Goal: Transaction & Acquisition: Purchase product/service

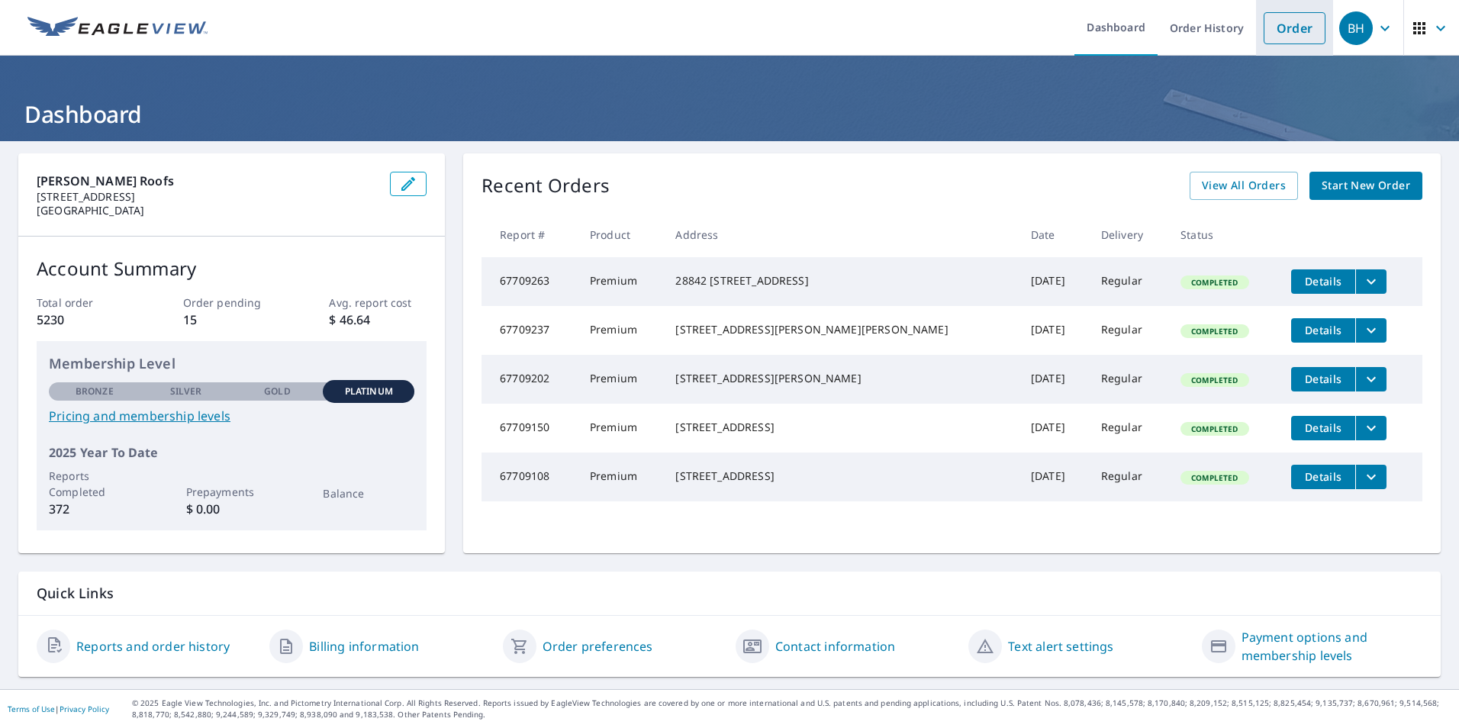
click at [1291, 34] on link "Order" at bounding box center [1295, 28] width 62 height 32
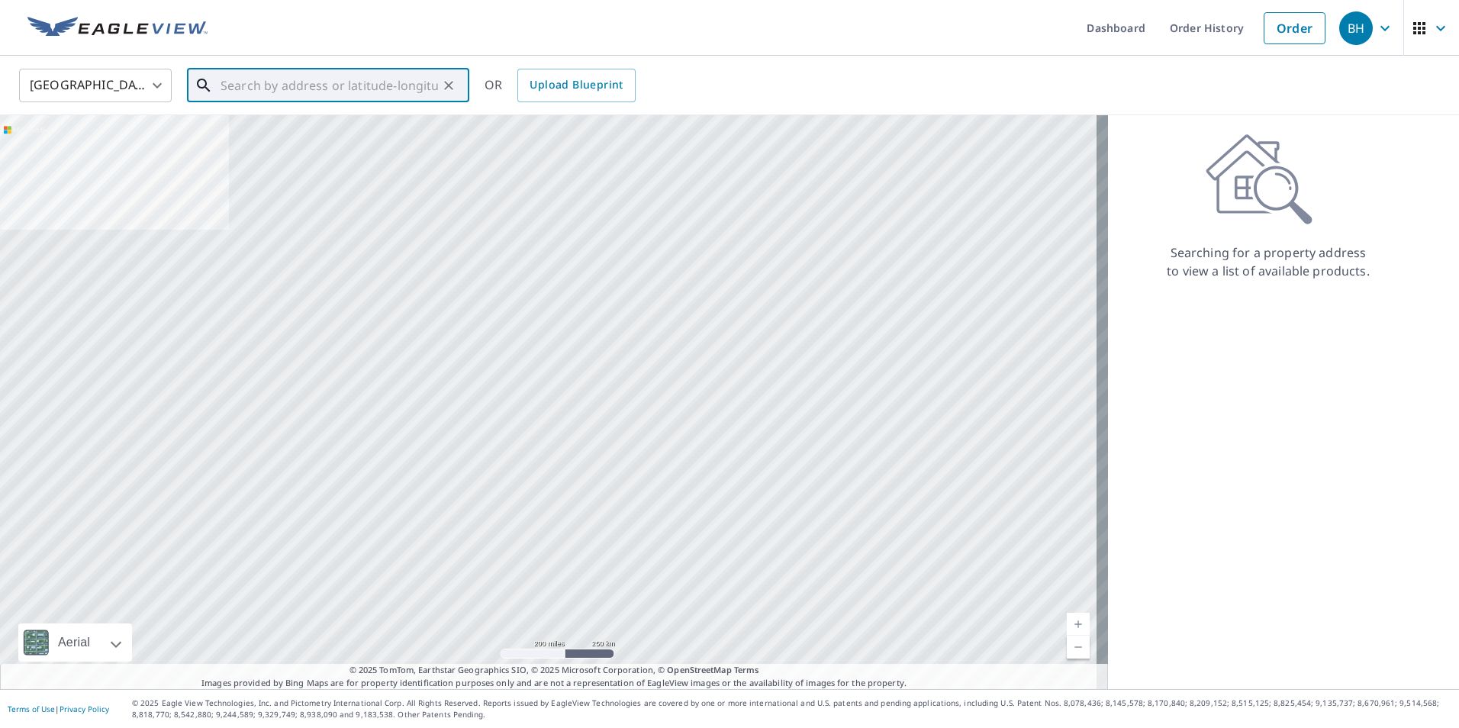
click at [247, 82] on input "text" at bounding box center [330, 85] width 218 height 43
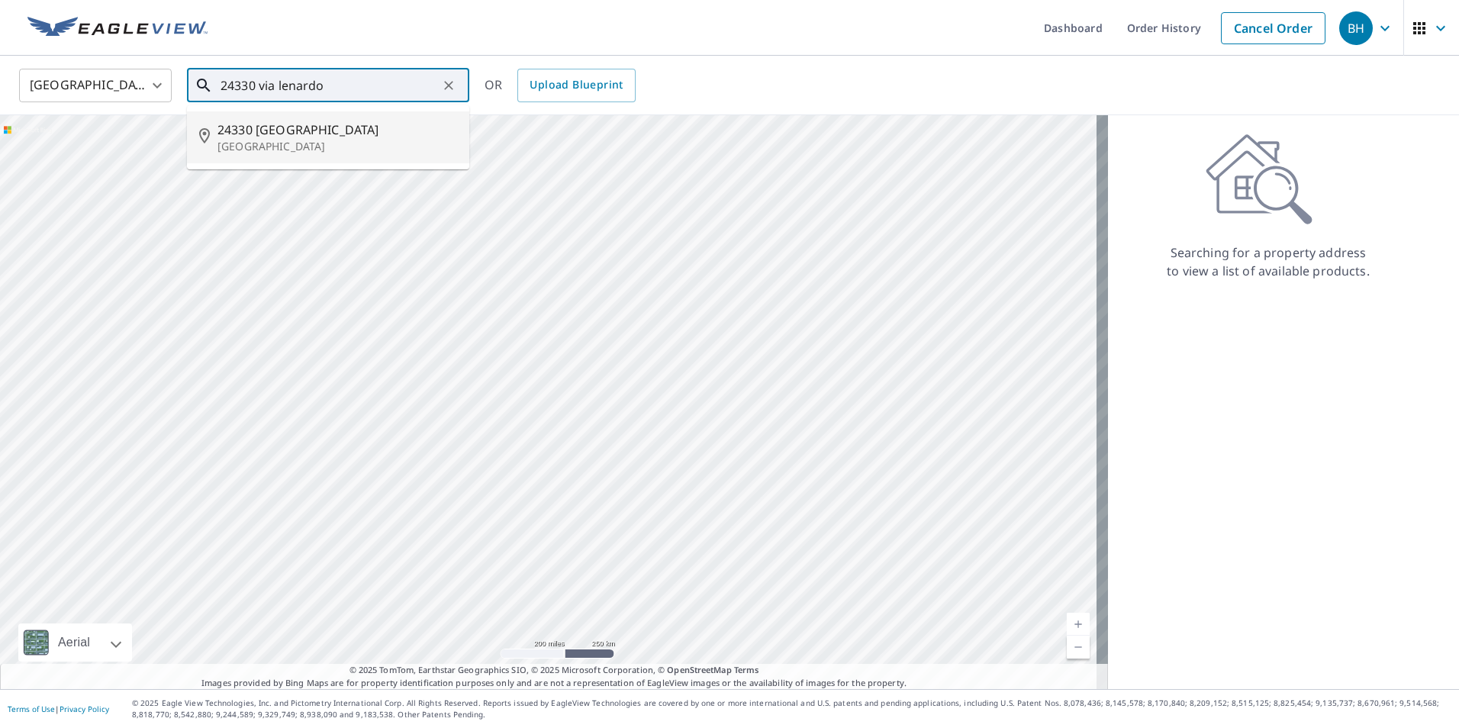
click at [309, 143] on p "[GEOGRAPHIC_DATA]" at bounding box center [338, 146] width 240 height 15
type input "[STREET_ADDRESS][PERSON_NAME]"
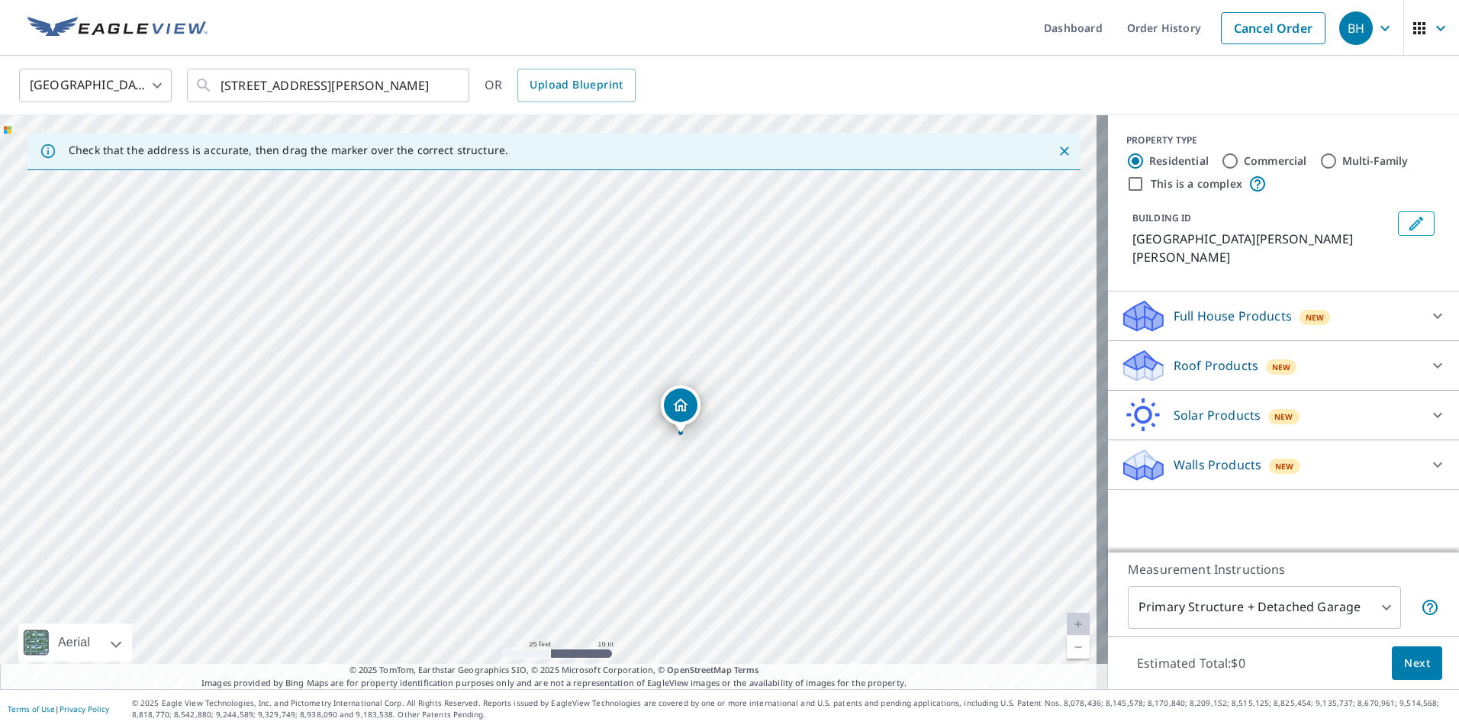
drag, startPoint x: 734, startPoint y: 318, endPoint x: 781, endPoint y: 447, distance: 137.4
click at [781, 447] on div "[STREET_ADDRESS][PERSON_NAME]" at bounding box center [554, 402] width 1108 height 574
click at [1177, 359] on div "Roof Products New" at bounding box center [1269, 366] width 299 height 36
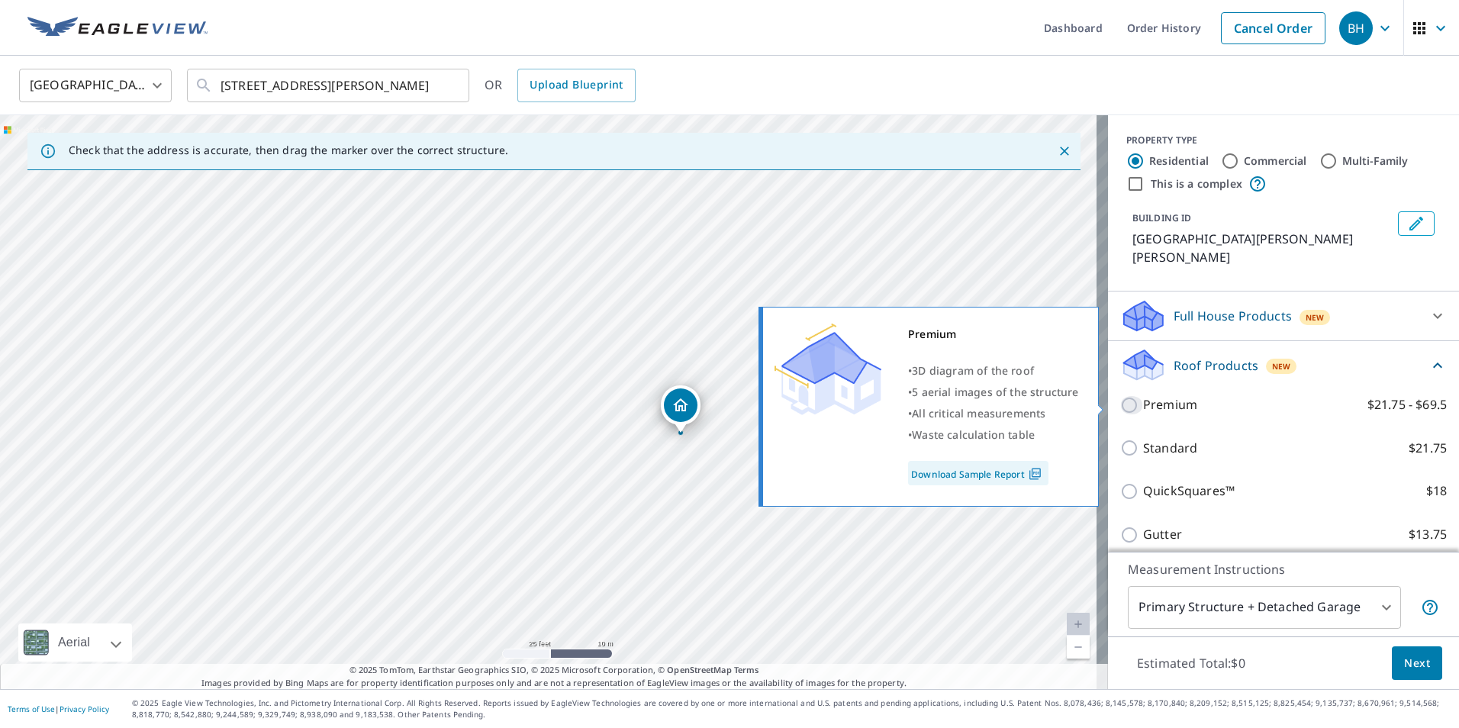
click at [1120, 406] on input "Premium $21.75 - $69.5" at bounding box center [1131, 405] width 23 height 18
checkbox input "true"
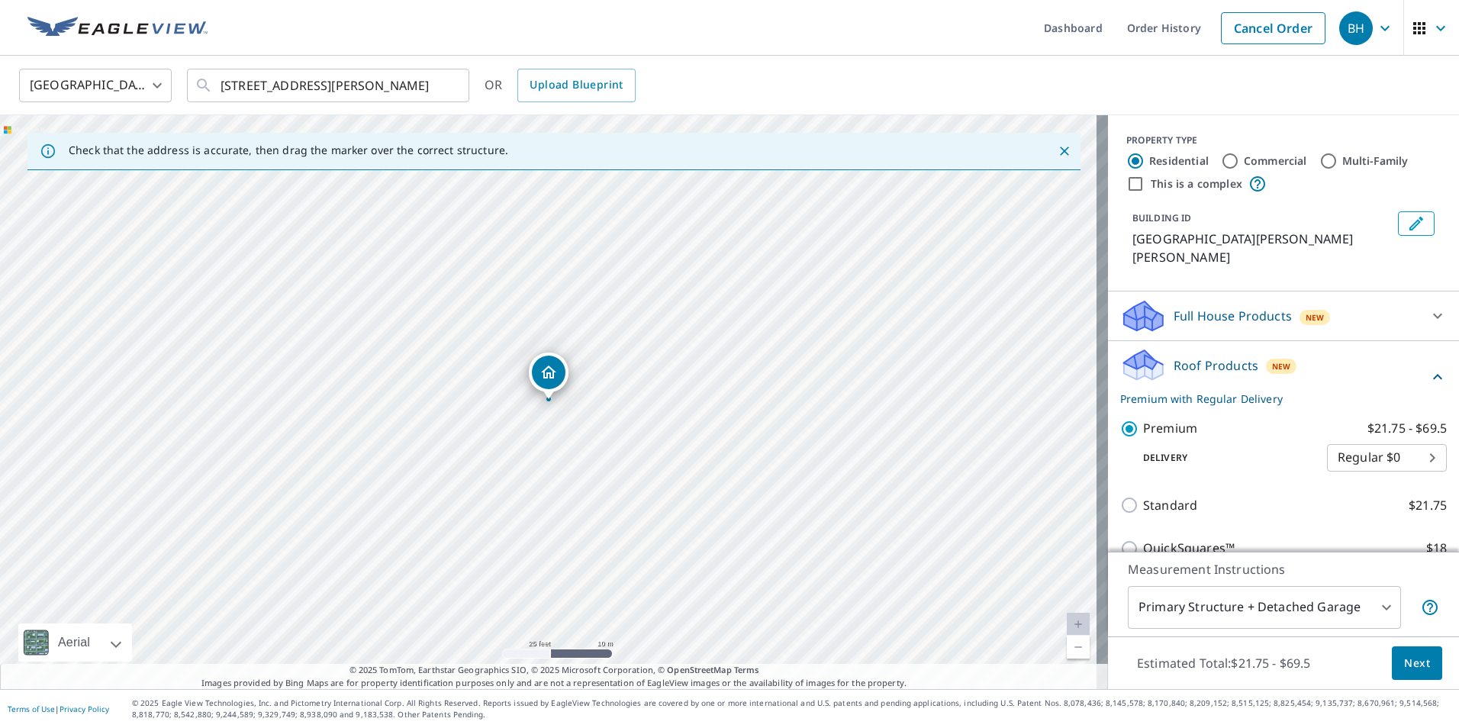
click at [1174, 368] on p "Roof Products" at bounding box center [1216, 365] width 85 height 18
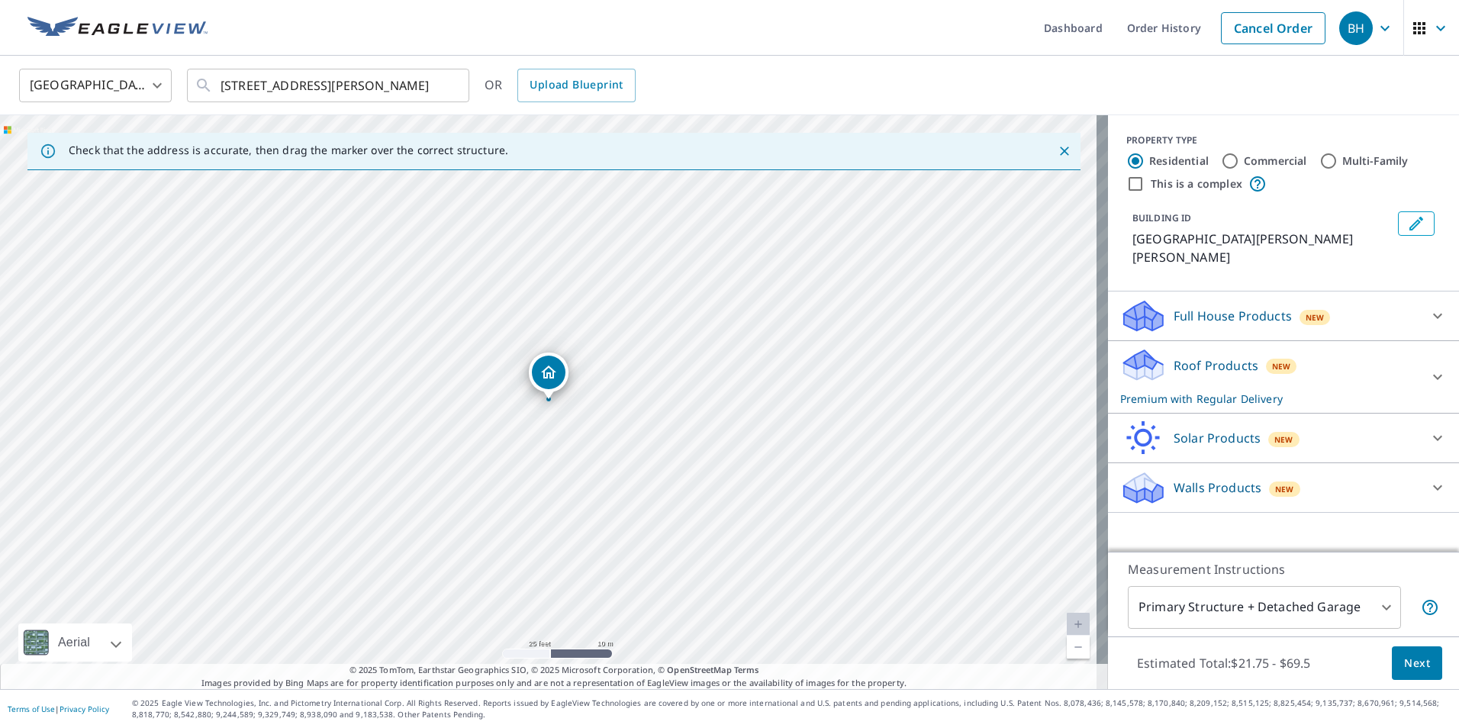
click at [1404, 670] on span "Next" at bounding box center [1417, 663] width 26 height 19
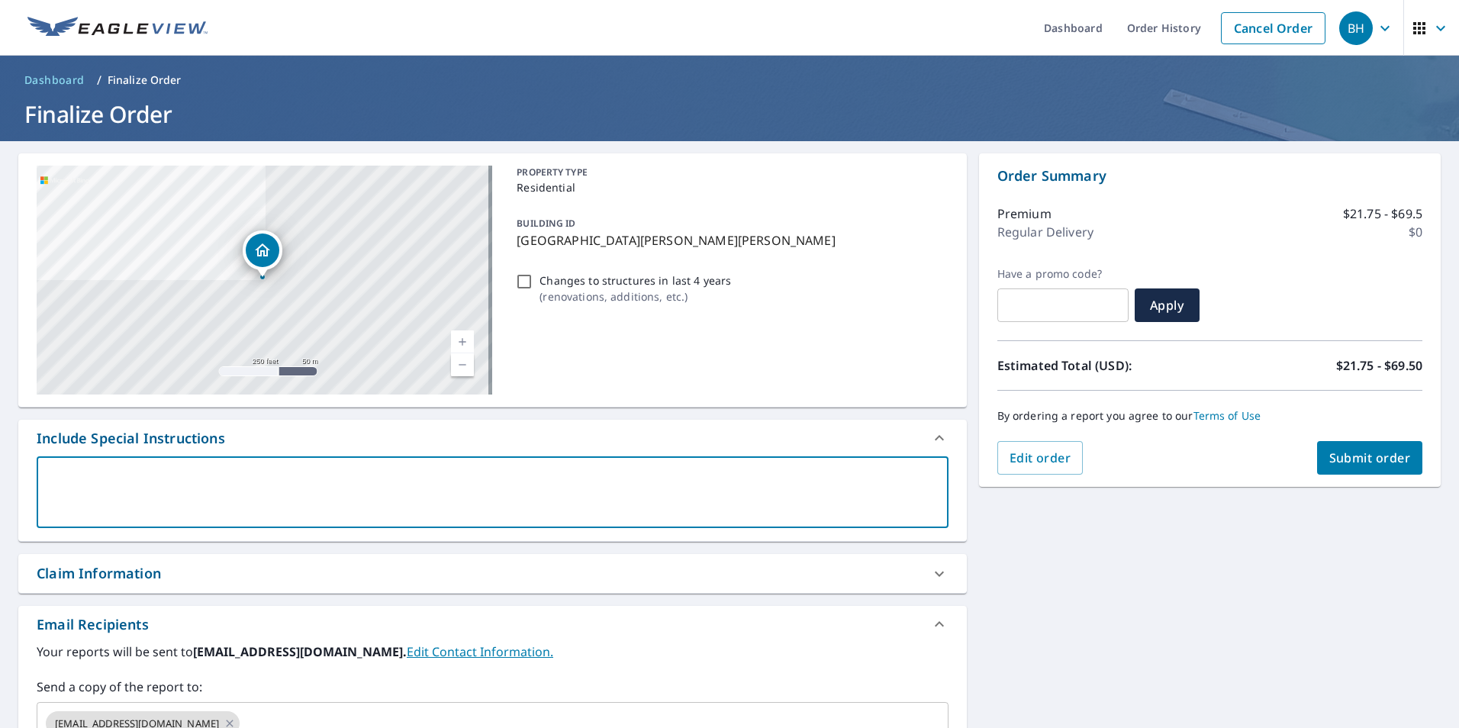
click at [247, 503] on textarea at bounding box center [492, 493] width 891 height 44
type textarea "I"
type textarea "x"
checkbox input "true"
type textarea "In"
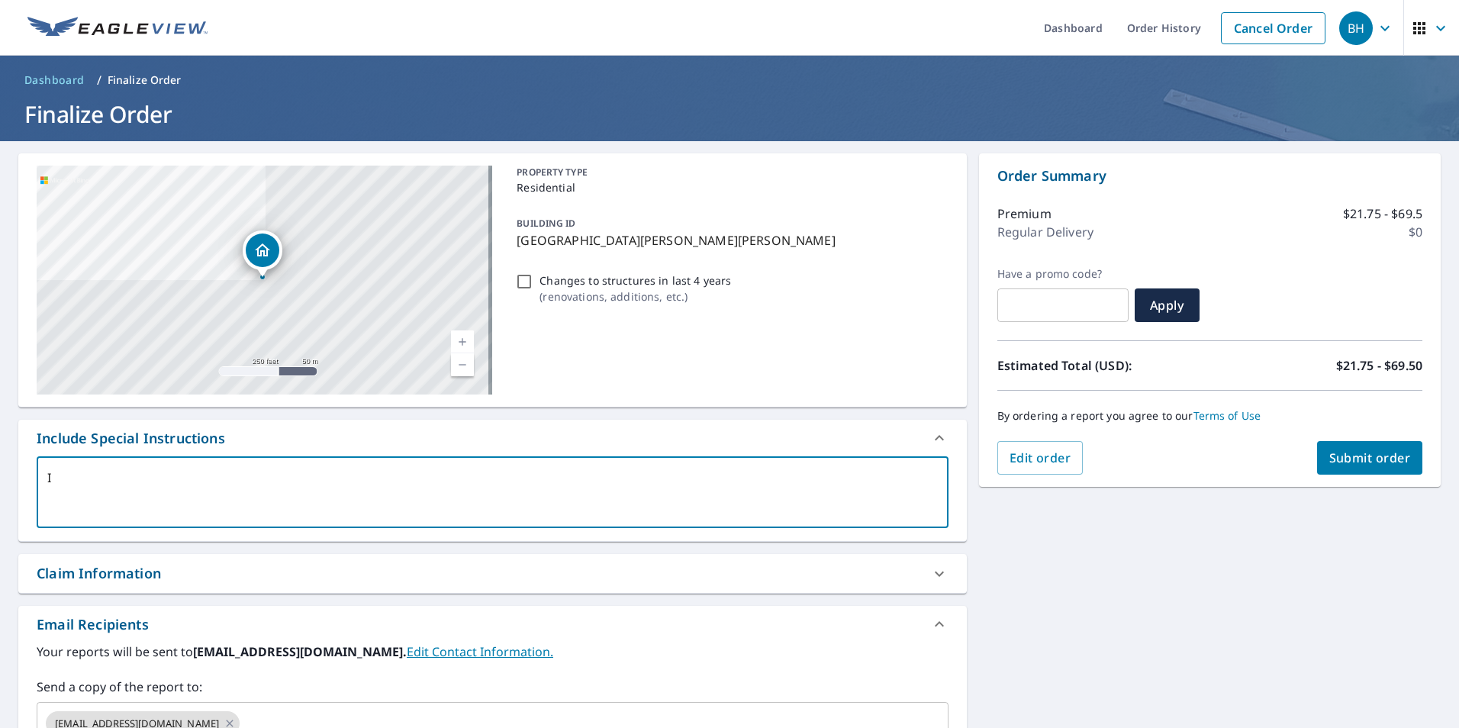
type textarea "x"
checkbox input "true"
type textarea "Inc"
type textarea "x"
checkbox input "true"
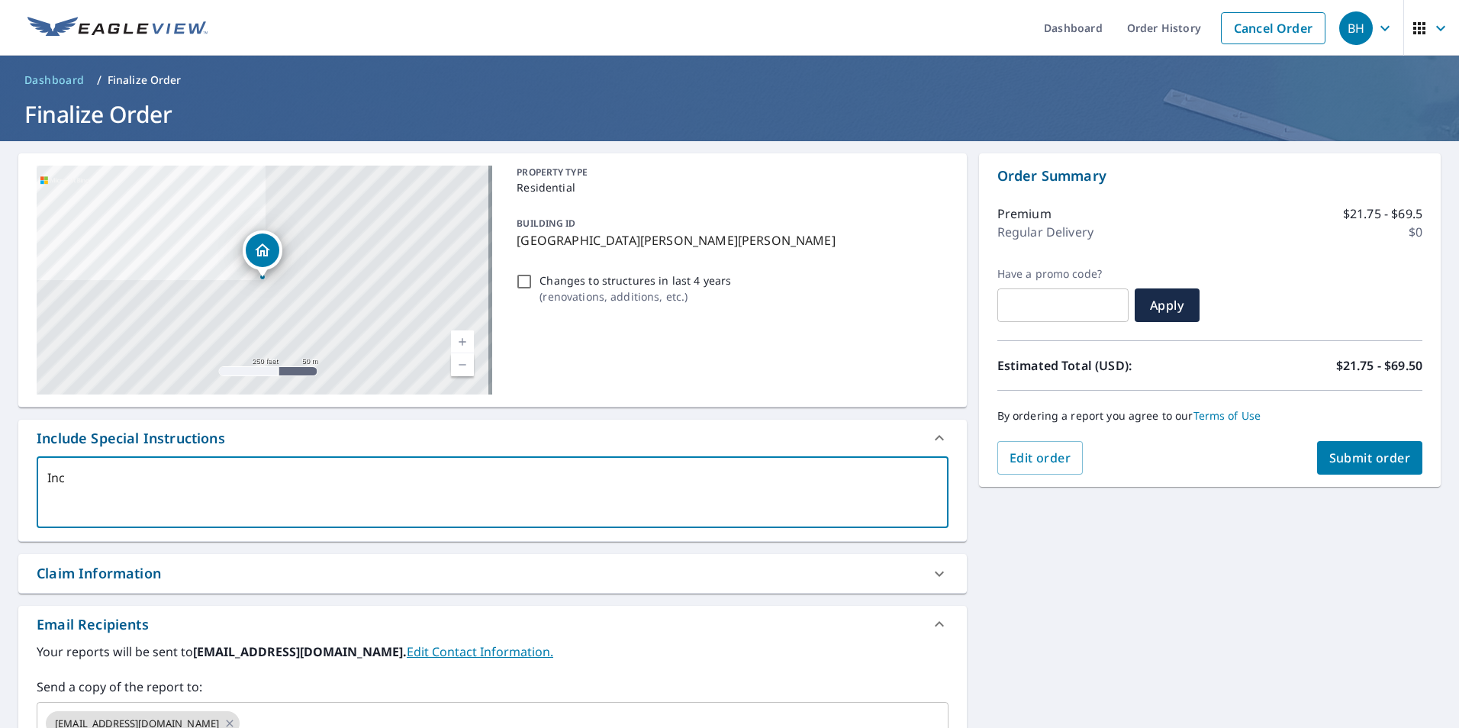
type textarea "Incl"
type textarea "x"
checkbox input "true"
type textarea "Inclu"
type textarea "x"
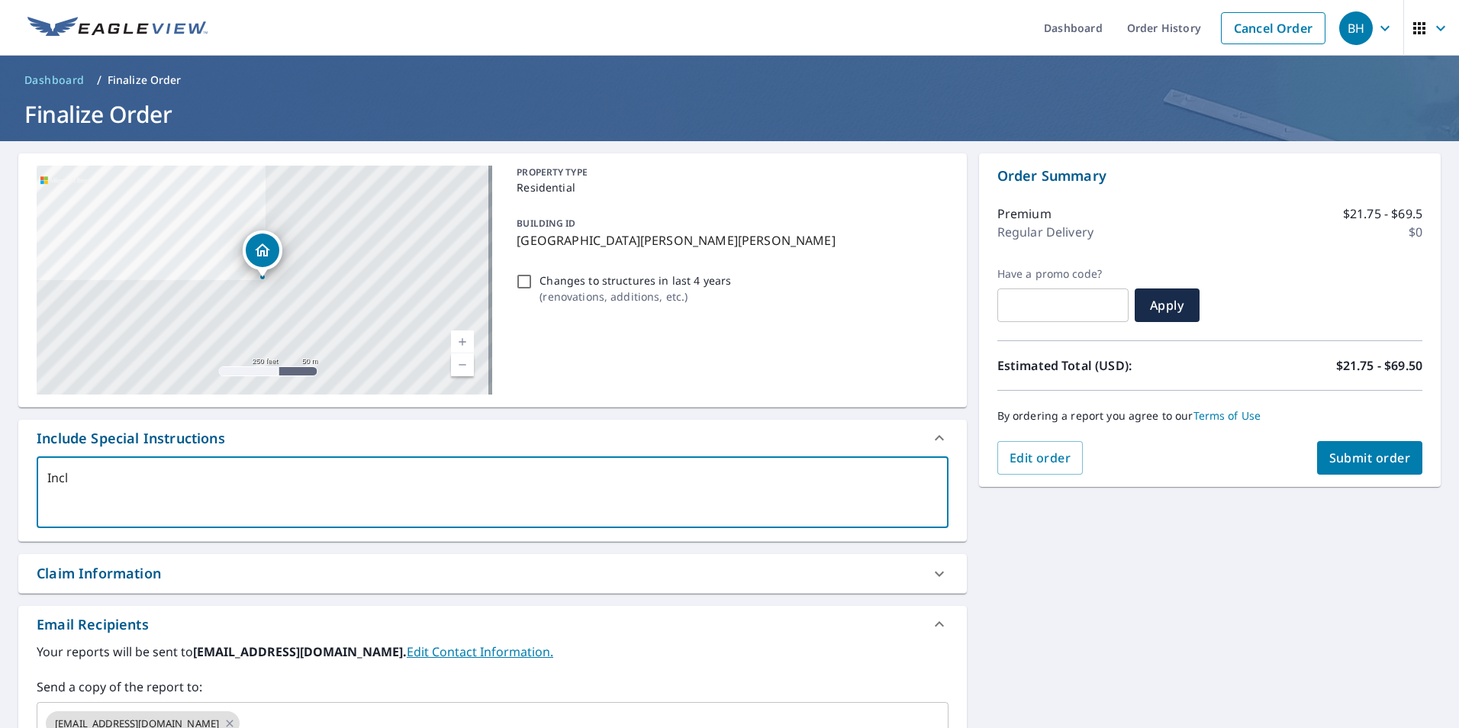
checkbox input "true"
type textarea "Includ"
type textarea "x"
checkbox input "true"
type textarea "Include"
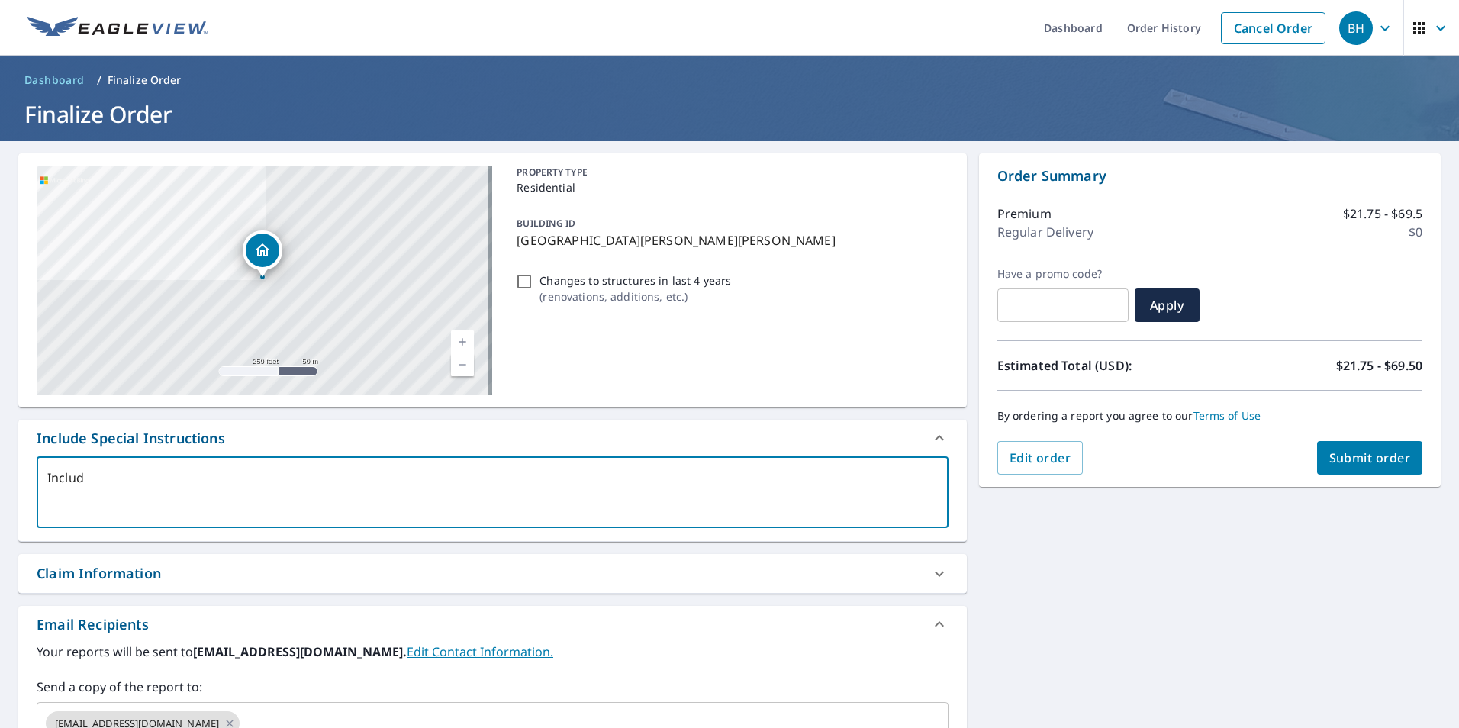
type textarea "x"
checkbox input "true"
type textarea "Include"
type textarea "x"
checkbox input "true"
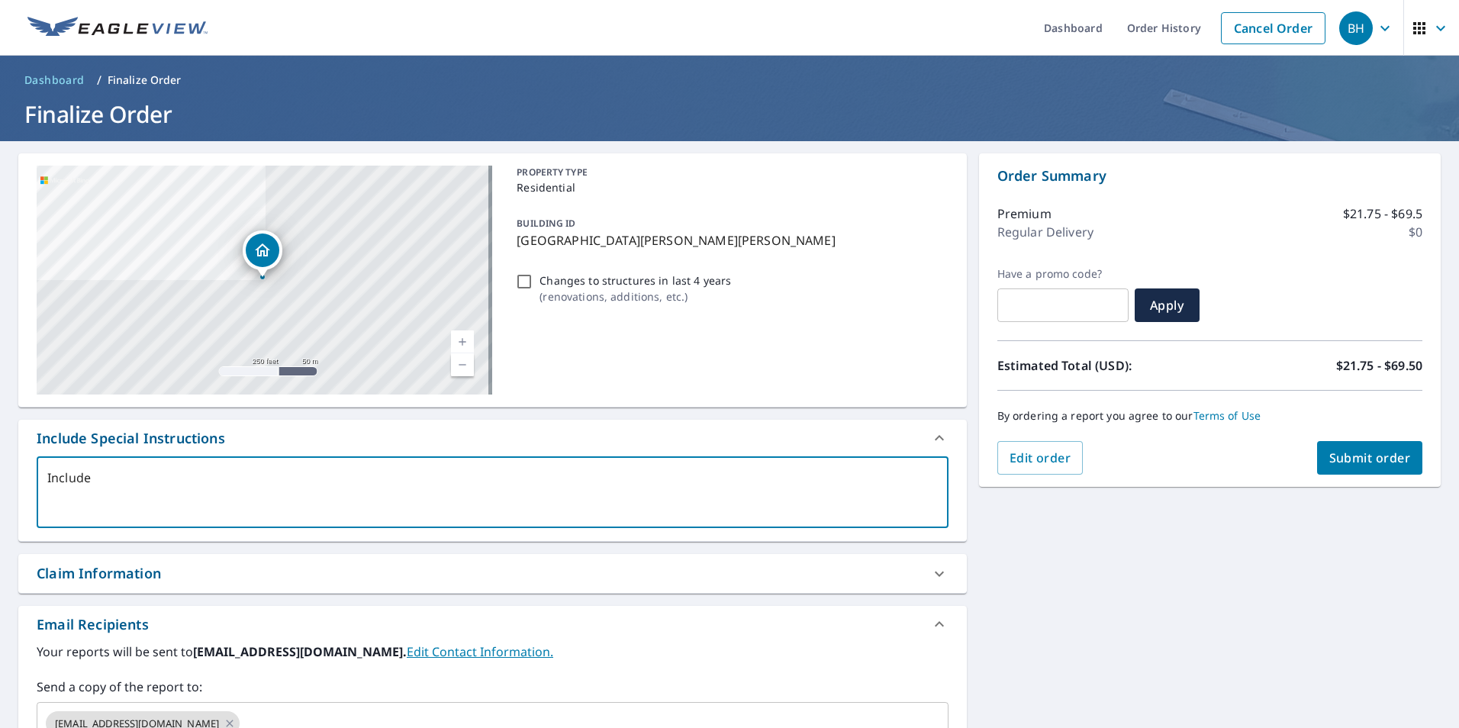
type textarea "Include a"
type textarea "x"
checkbox input "true"
type textarea "Include al"
type textarea "x"
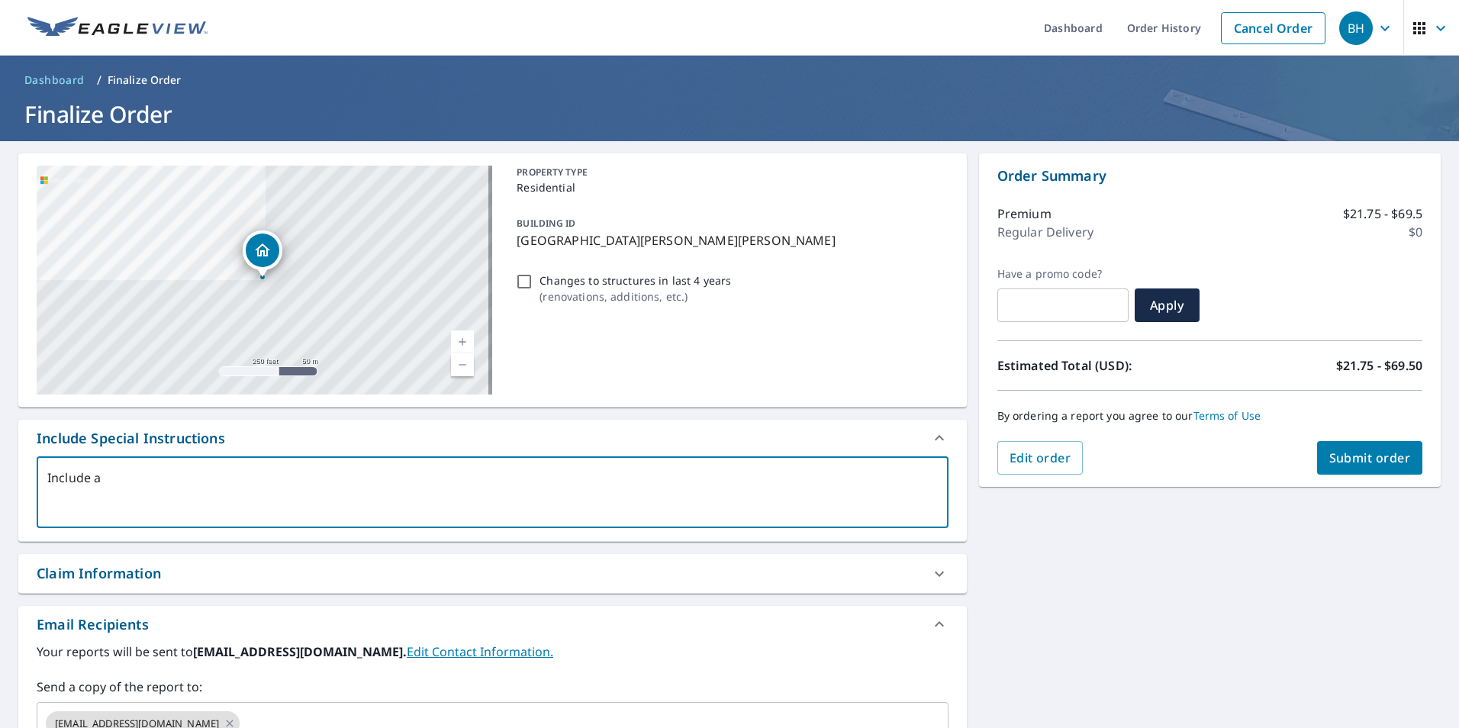
checkbox input "true"
type textarea "Include all"
type textarea "x"
checkbox input "true"
type textarea "Include all"
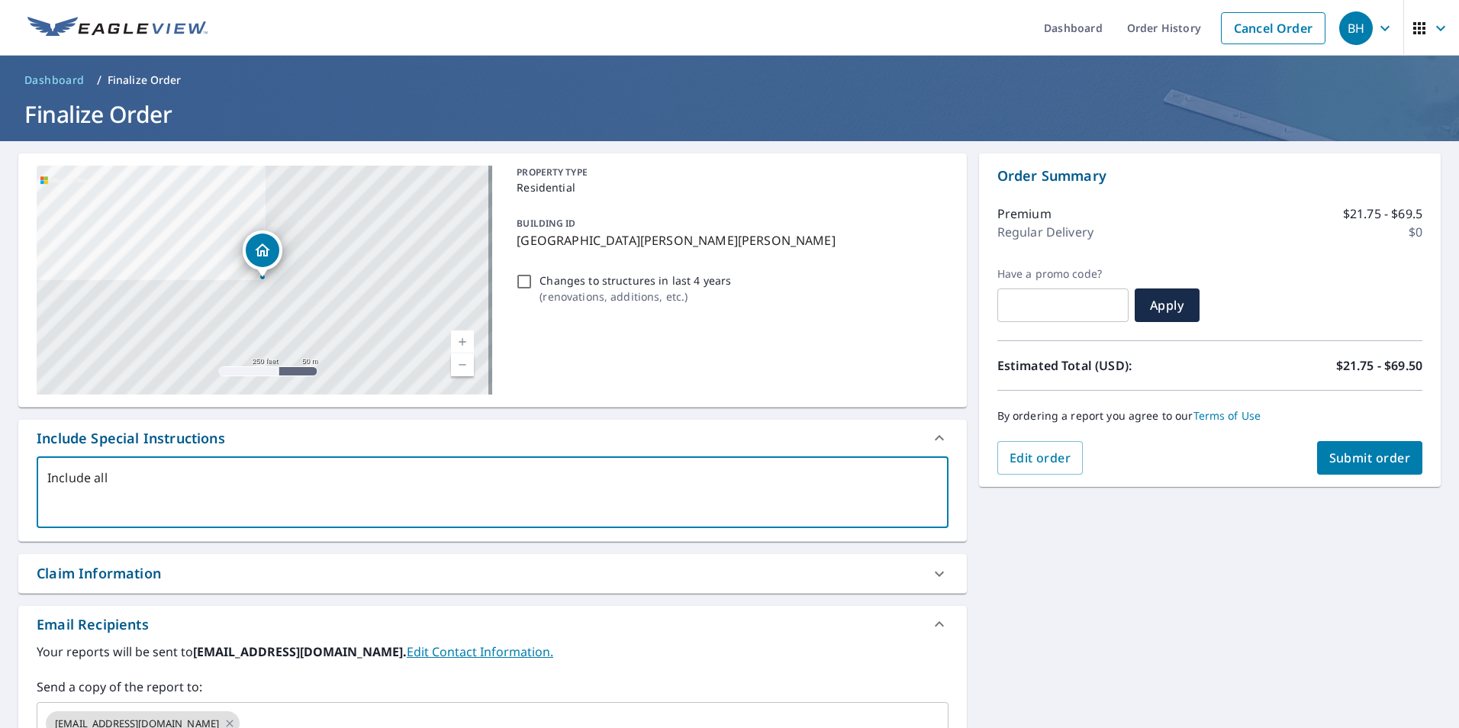
type textarea "x"
checkbox input "true"
type textarea "Include all s"
type textarea "x"
checkbox input "true"
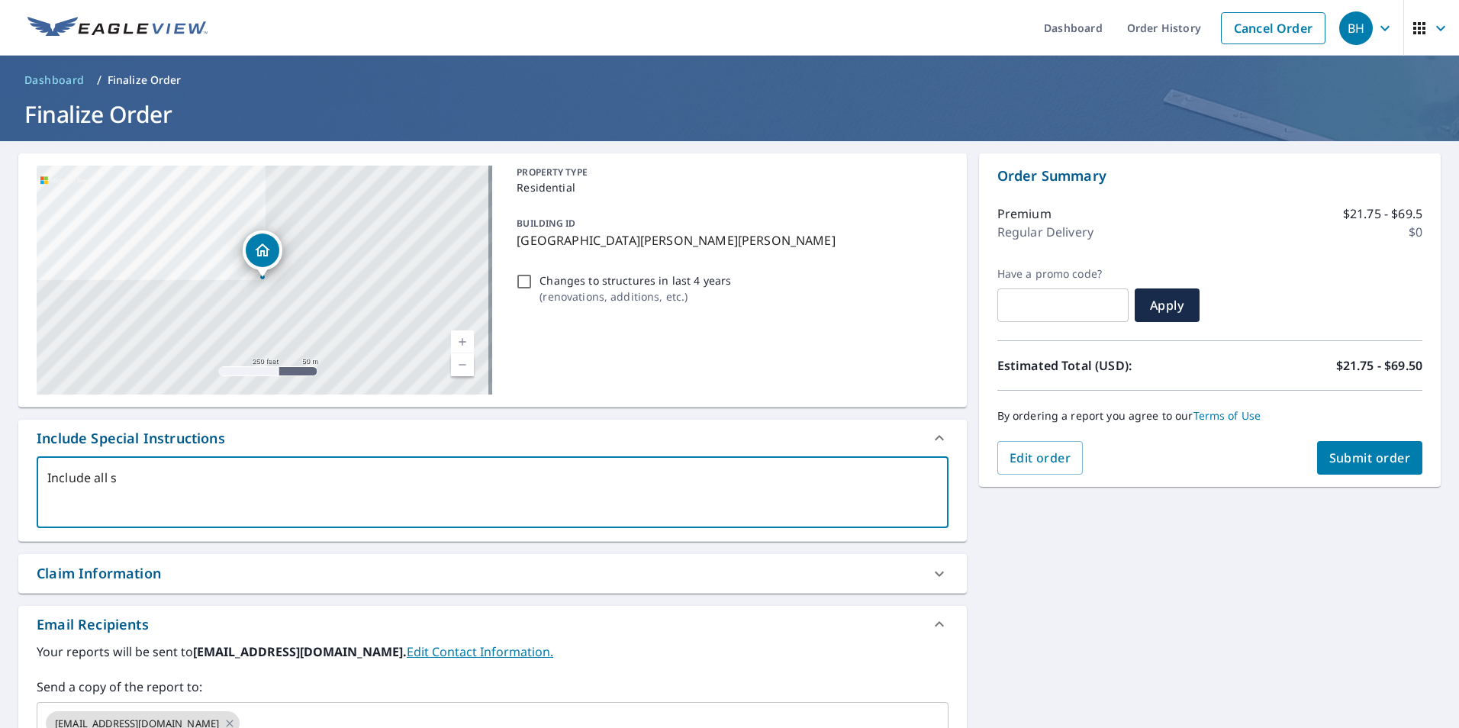
type textarea "Include all st"
type textarea "x"
checkbox input "true"
type textarea "Include all str"
type textarea "x"
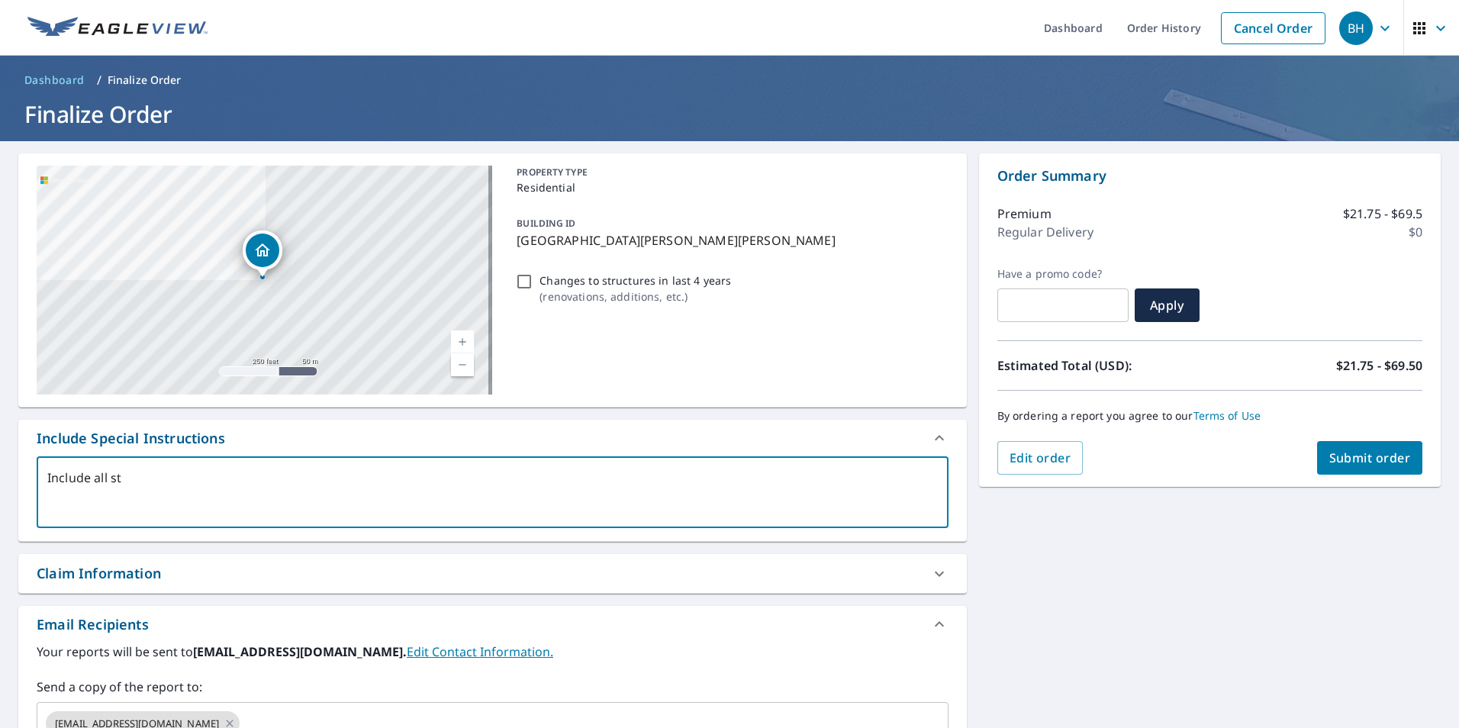
checkbox input "true"
type textarea "Include all struy"
type textarea "x"
checkbox input "true"
type textarea "Include all stru"
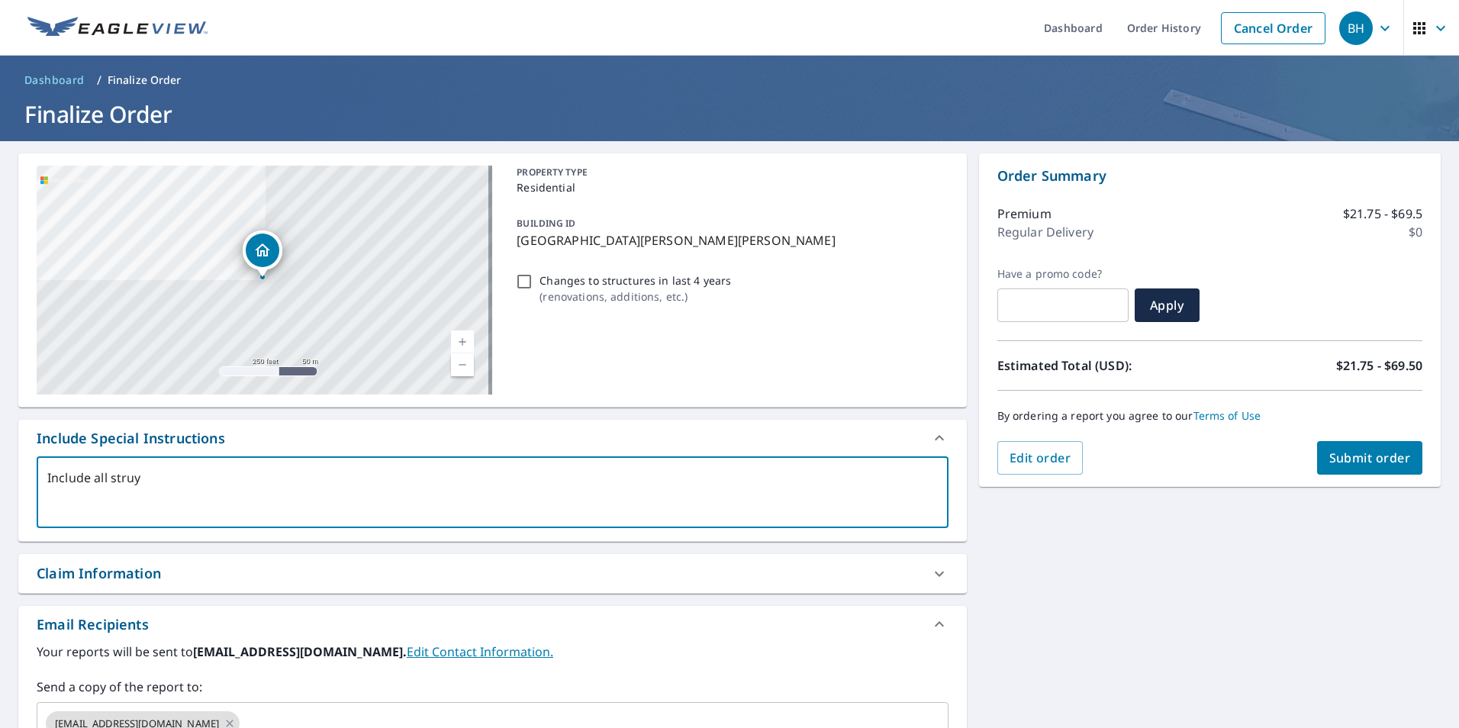
type textarea "x"
checkbox input "true"
type textarea "Include all struc"
type textarea "x"
checkbox input "true"
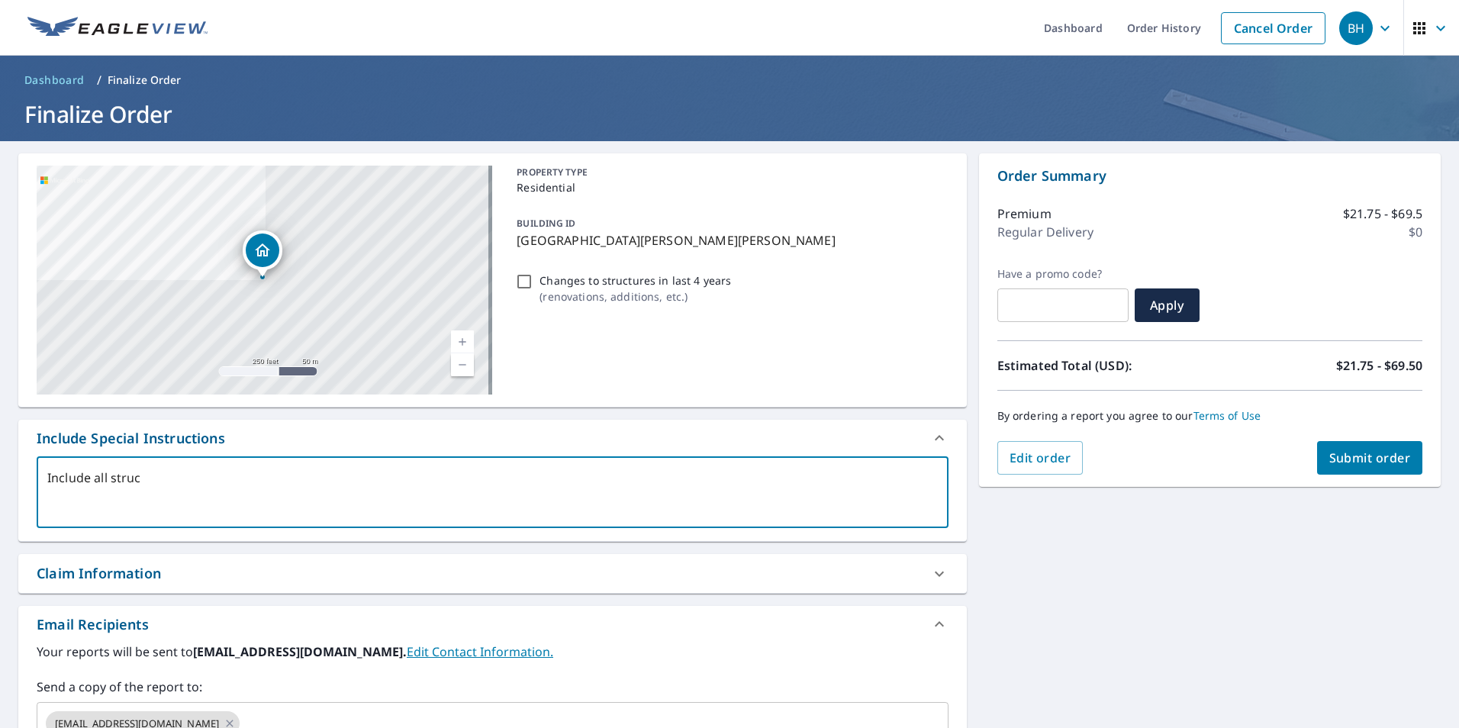
type textarea "Include all struct"
type textarea "x"
checkbox input "true"
type textarea "Include all structu"
type textarea "x"
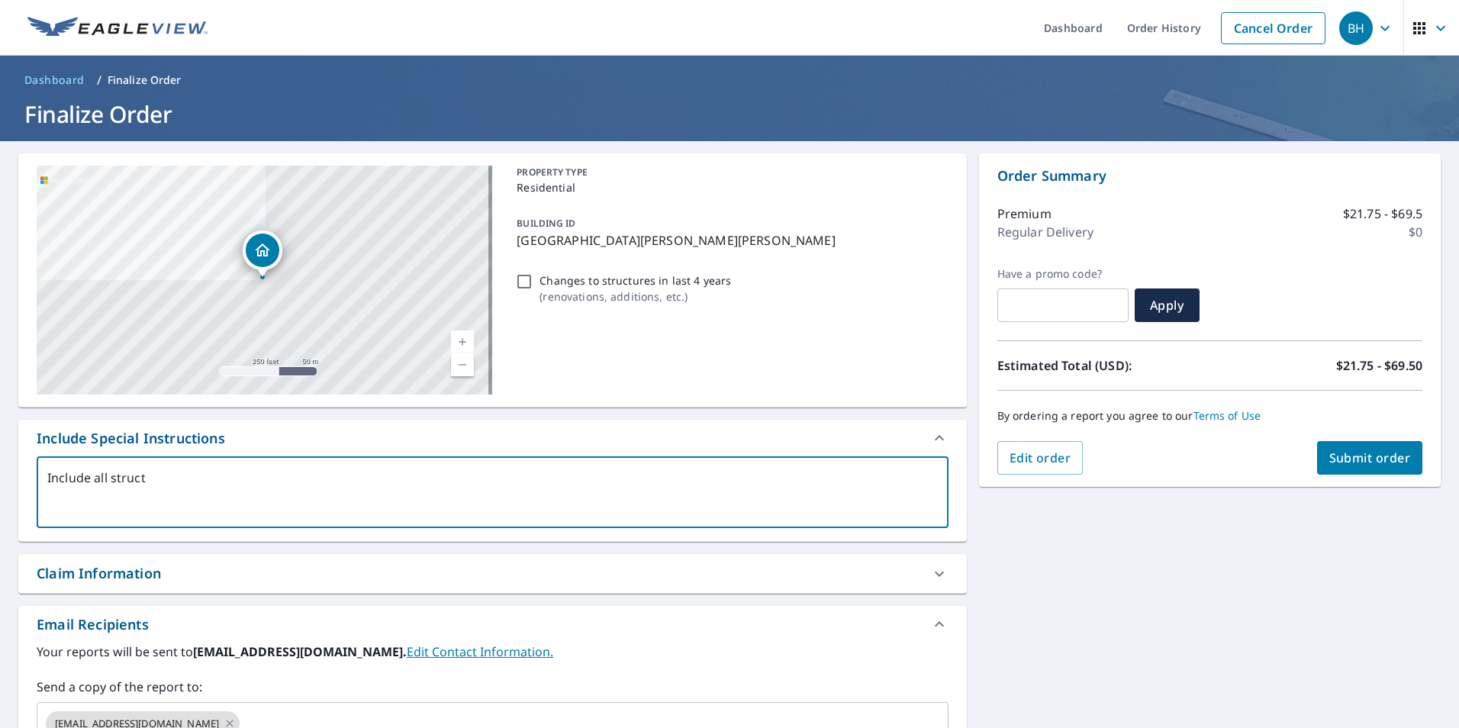
checkbox input "true"
type textarea "Include all structur"
type textarea "x"
checkbox input "true"
type textarea "Include all structure"
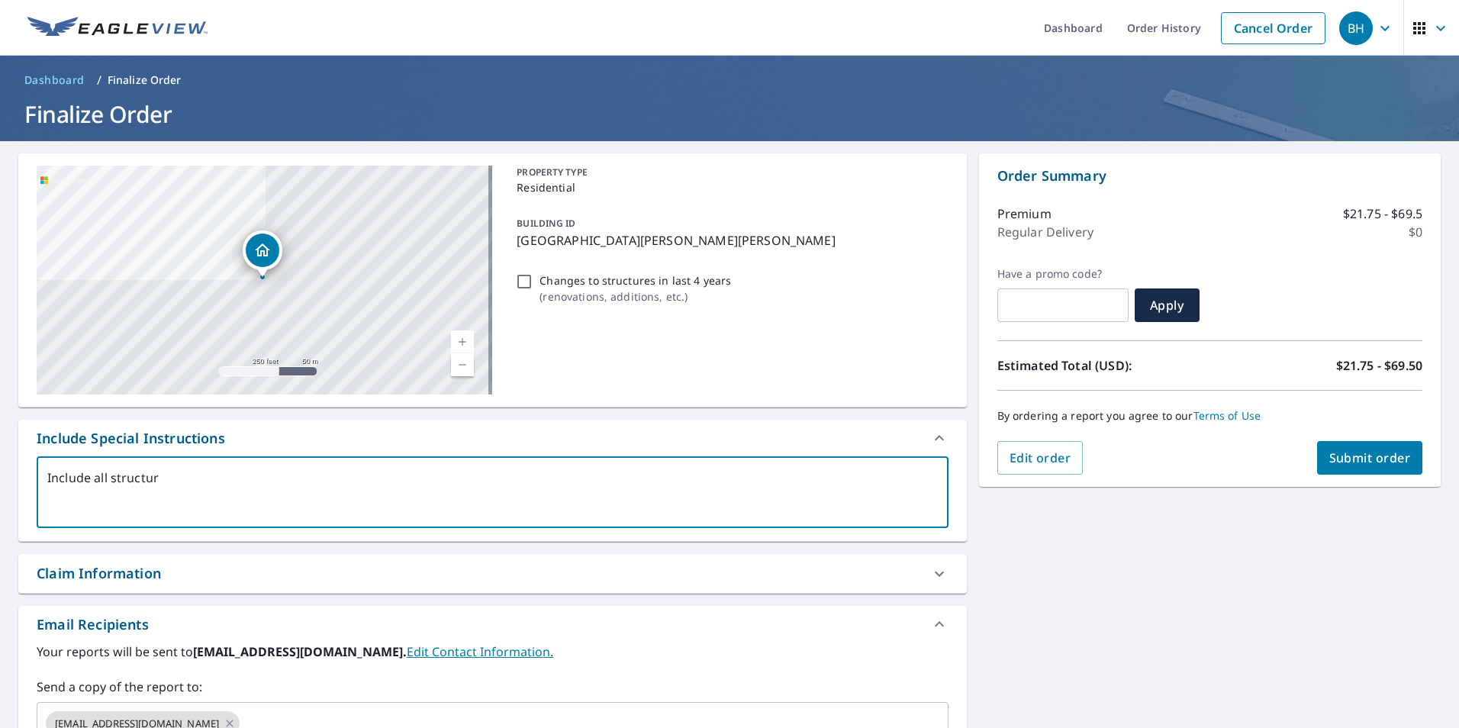
type textarea "x"
checkbox input "true"
type textarea "Include all structures"
type textarea "x"
checkbox input "true"
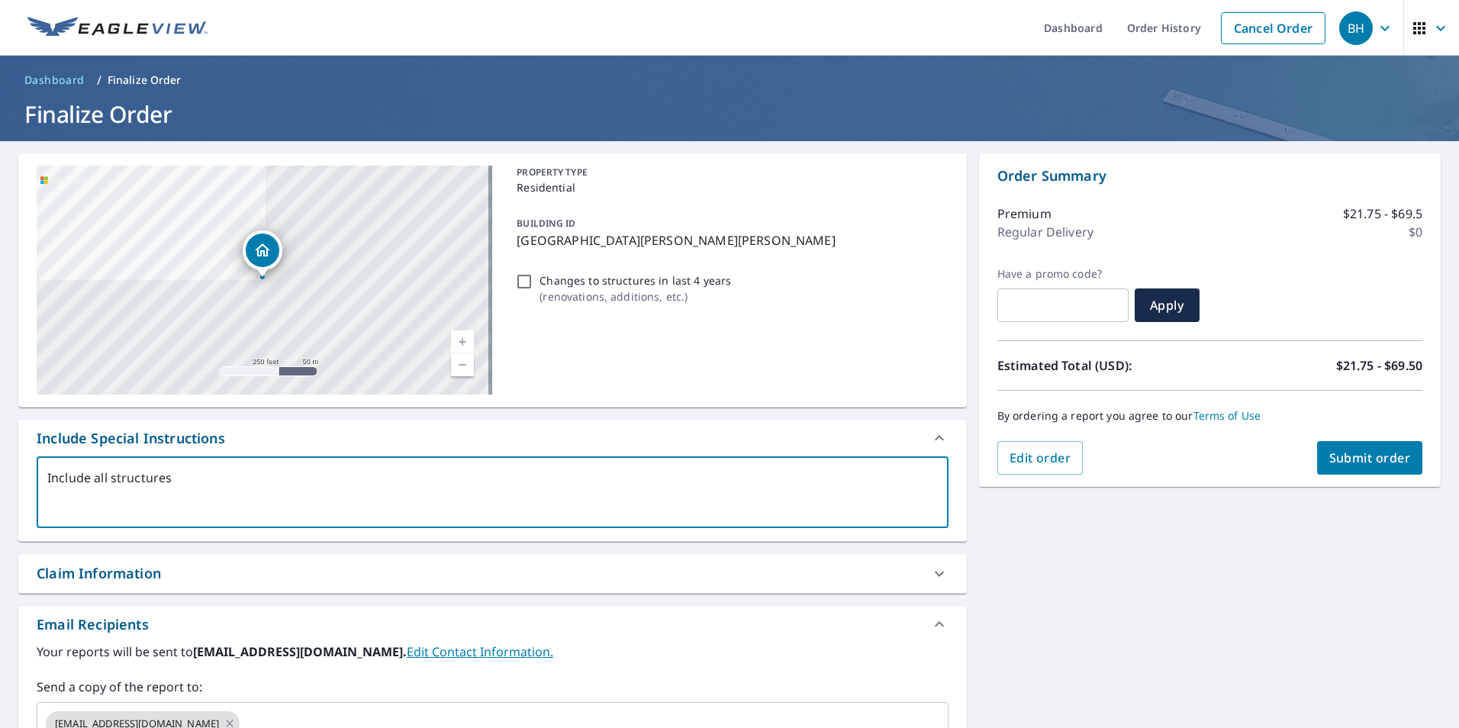
type textarea "Include all structures"
type textarea "x"
checkbox input "true"
type textarea "Include all structures w"
type textarea "x"
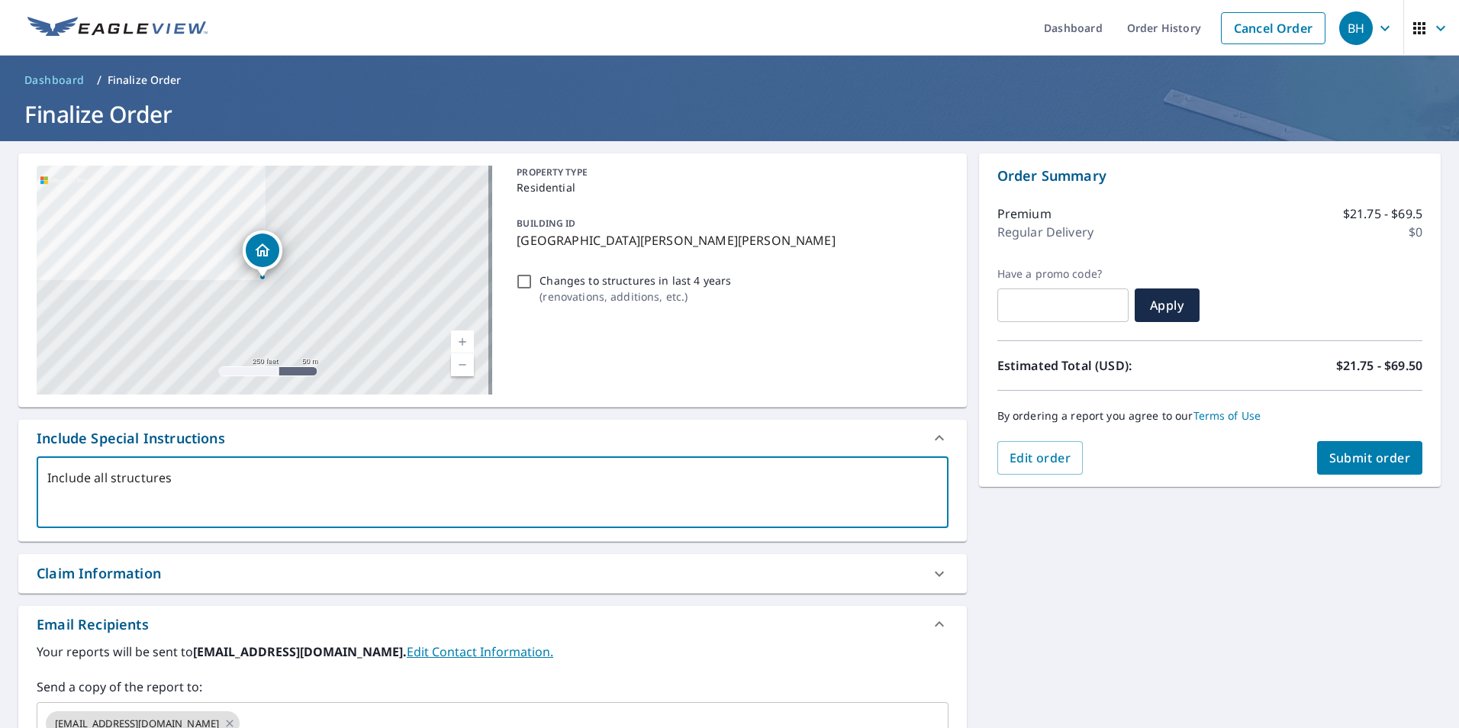
checkbox input "true"
type textarea "Include all structures wi"
type textarea "x"
checkbox input "true"
type textarea "Include all structures wit"
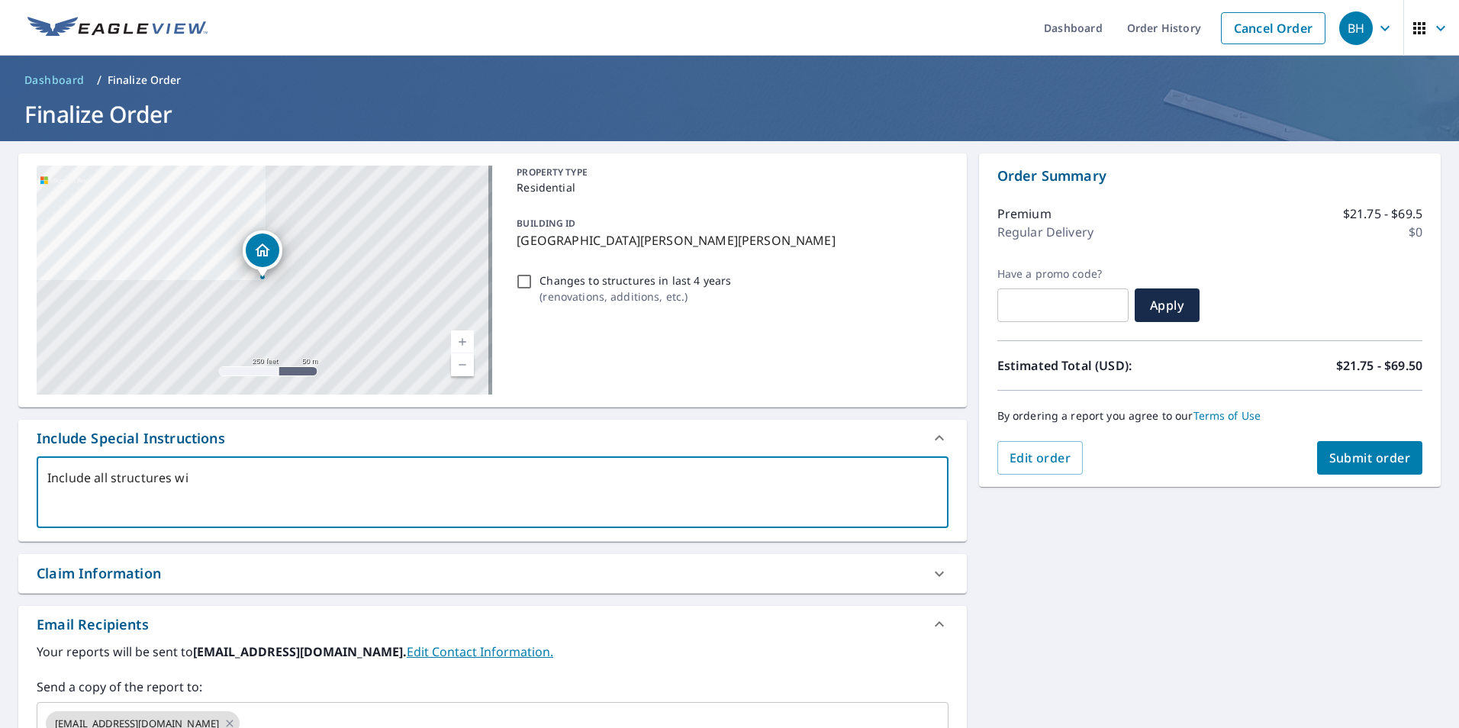
type textarea "x"
checkbox input "true"
type textarea "Include all structures with"
type textarea "x"
checkbox input "true"
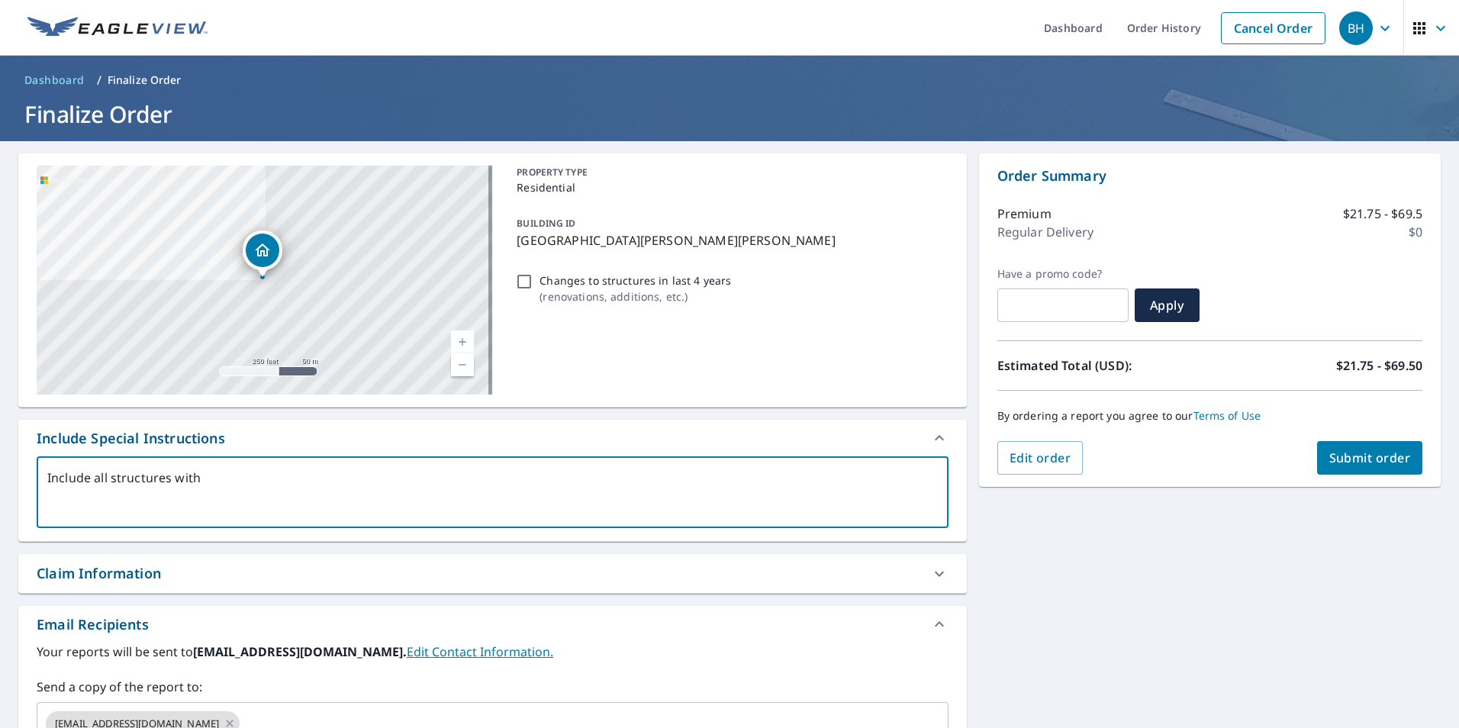
type textarea "Include all structures withi"
type textarea "x"
checkbox input "true"
type textarea "Include all structures within"
type textarea "x"
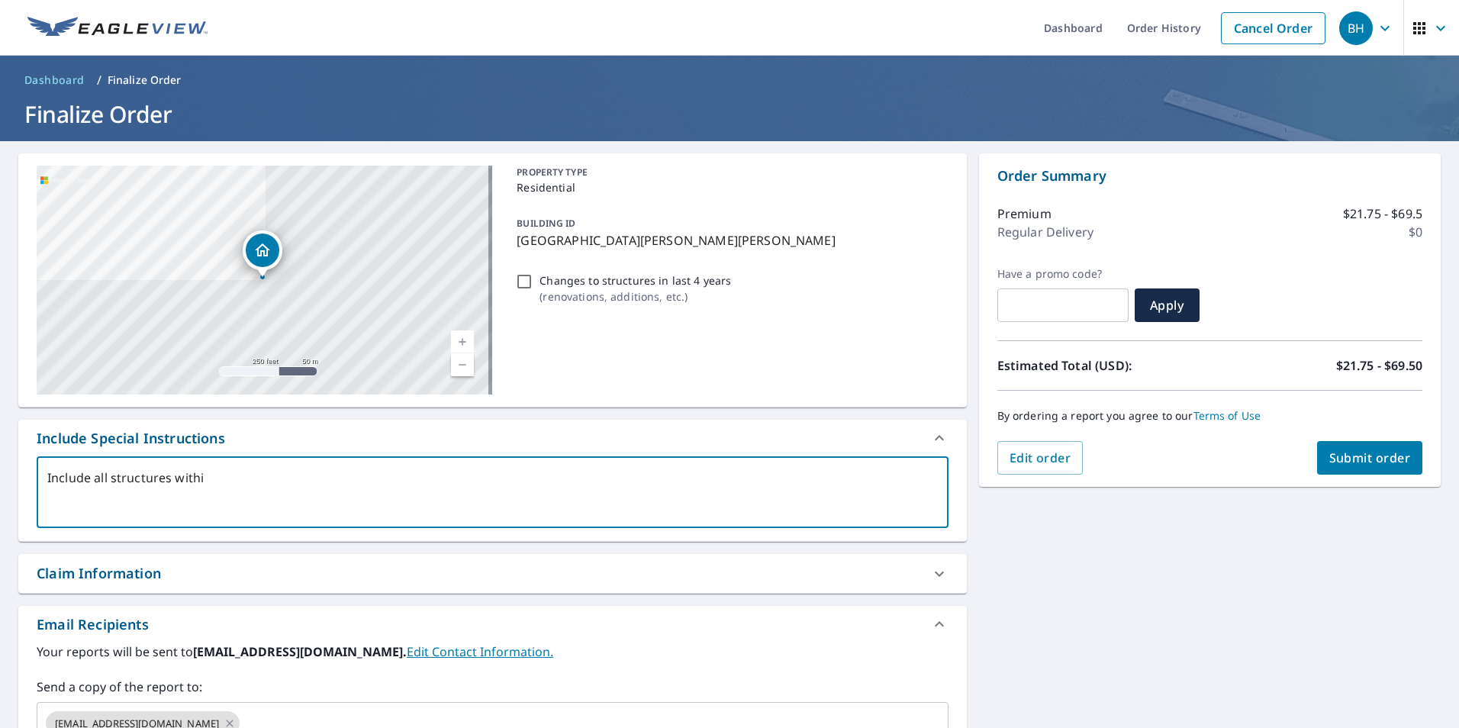
checkbox input "true"
type textarea "Include all structures within"
type textarea "x"
checkbox input "true"
type textarea "Include all structures within p"
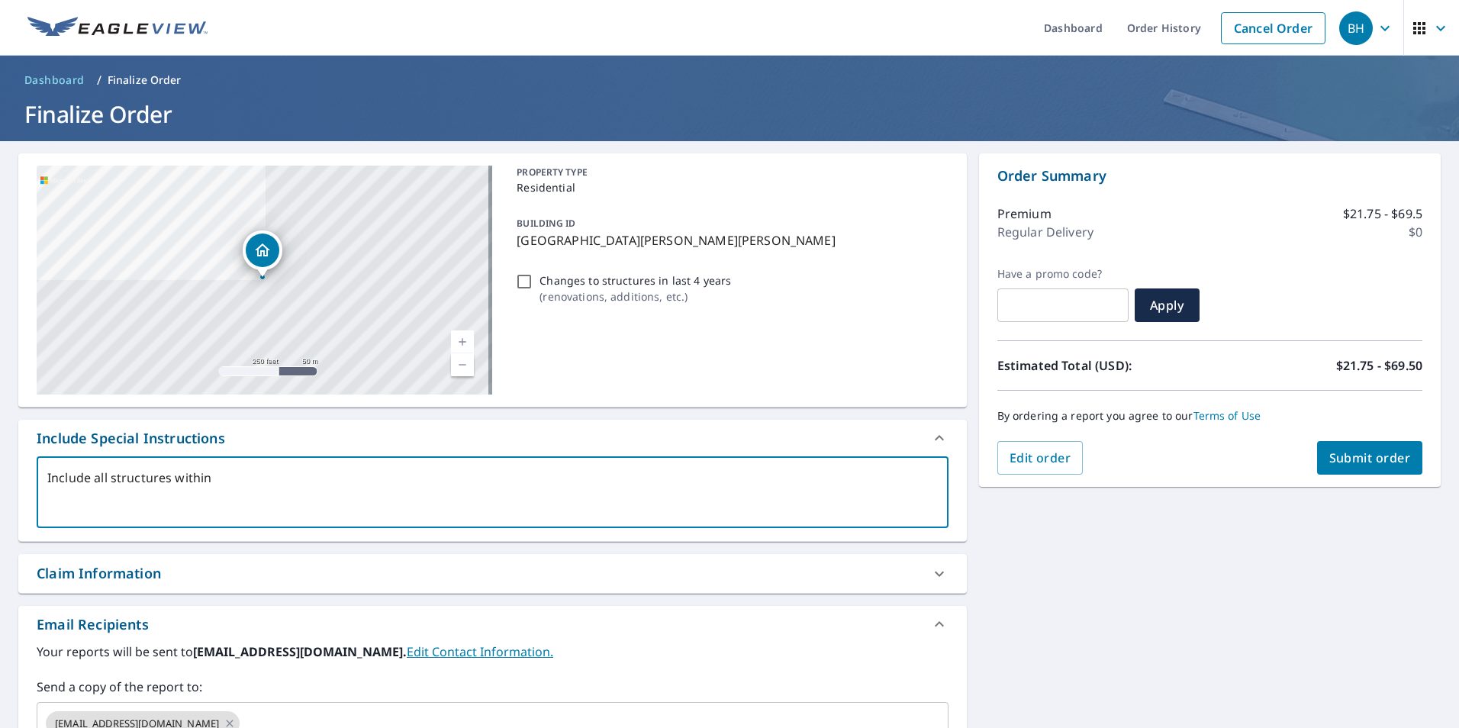
type textarea "x"
checkbox input "true"
type textarea "Include all structures within pr"
type textarea "x"
checkbox input "true"
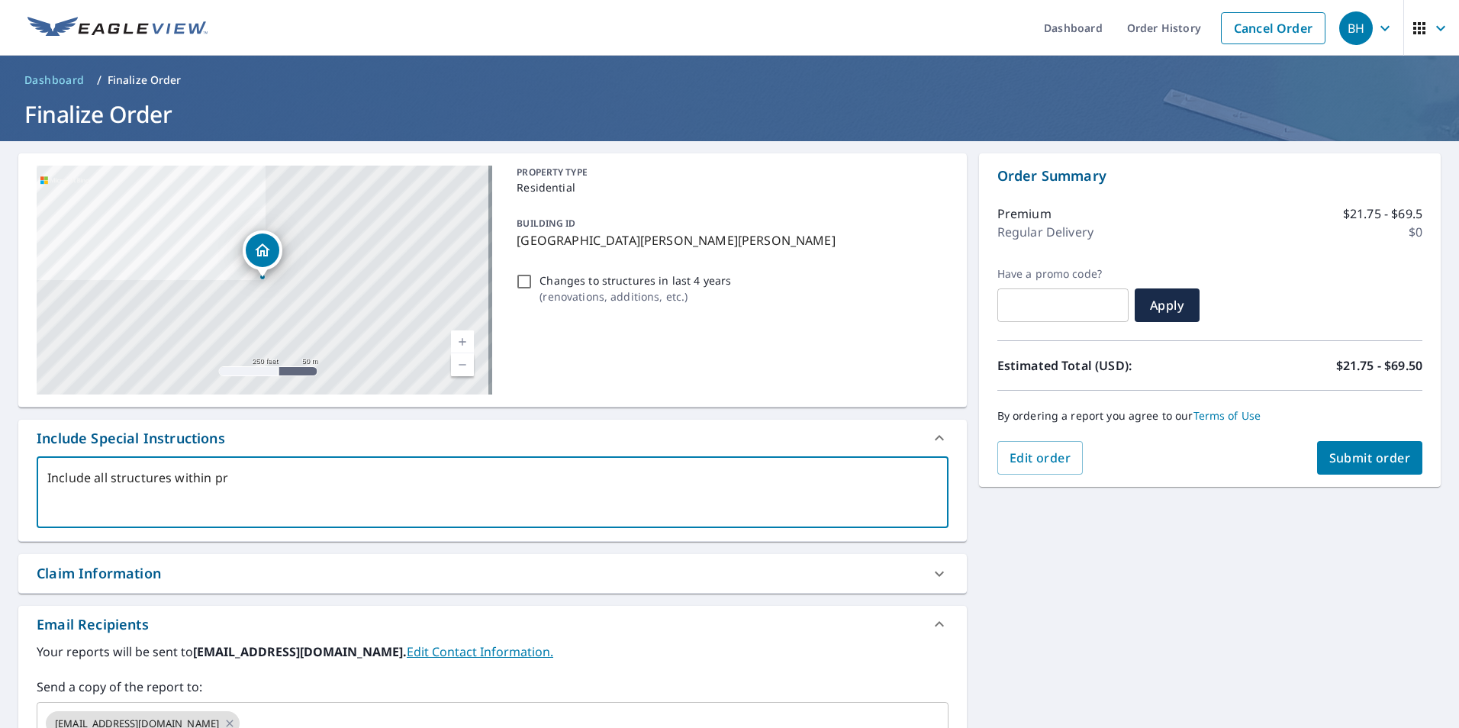
type textarea "Include all structures within pro"
type textarea "x"
checkbox input "true"
type textarea "Include all structures within prop"
type textarea "x"
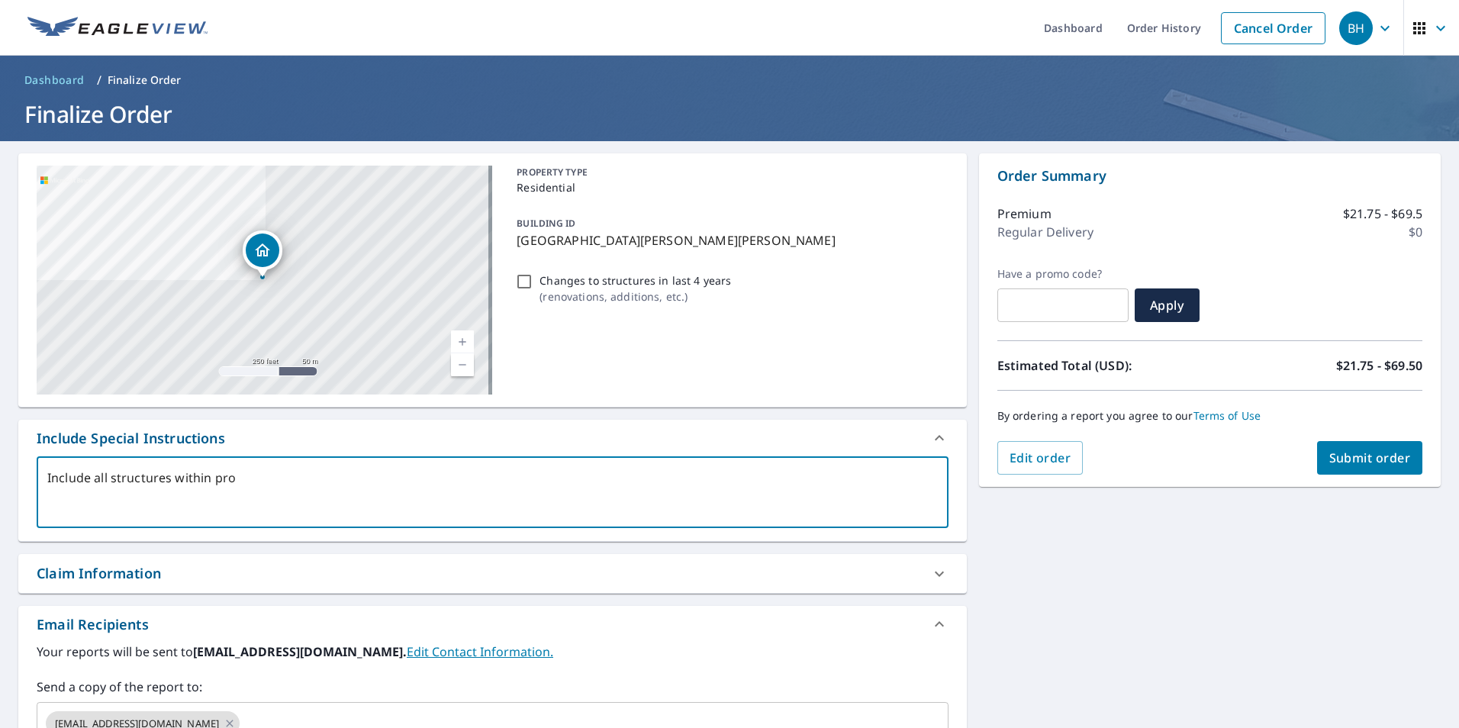
checkbox input "true"
type textarea "Include all structures within prope"
type textarea "x"
checkbox input "true"
type textarea "Include all structures within proper"
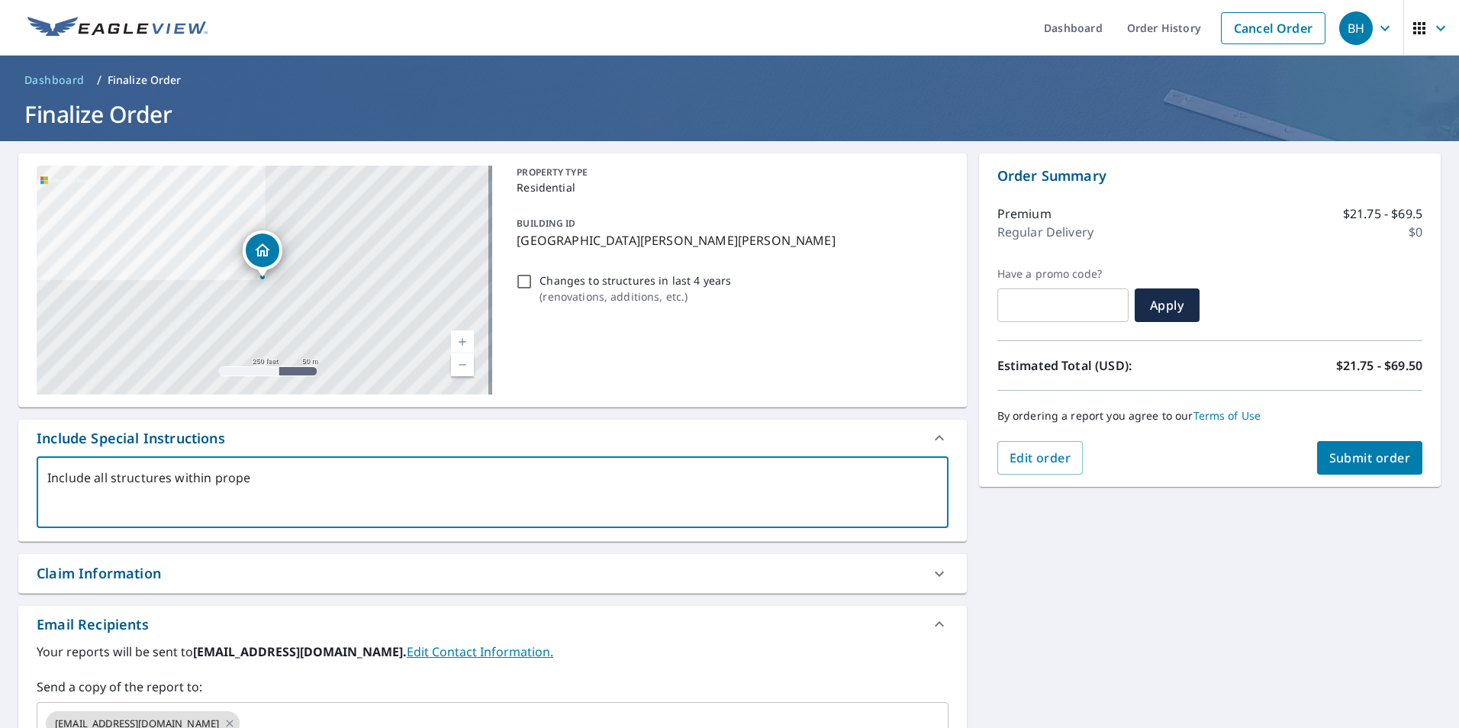
type textarea "x"
checkbox input "true"
type textarea "Include all structures within propert"
type textarea "x"
checkbox input "true"
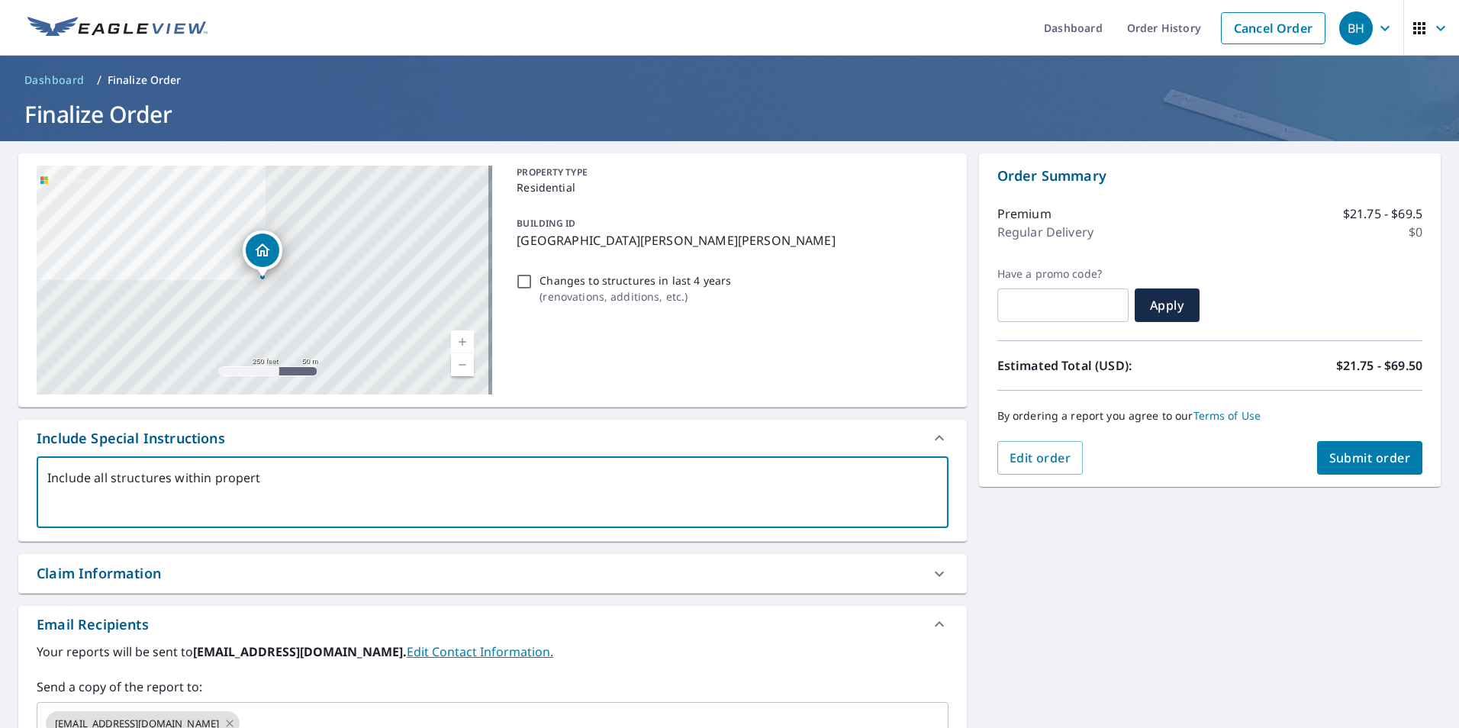
type textarea "Include all structures within property"
type textarea "x"
checkbox input "true"
type textarea "Include all structures within property"
type textarea "x"
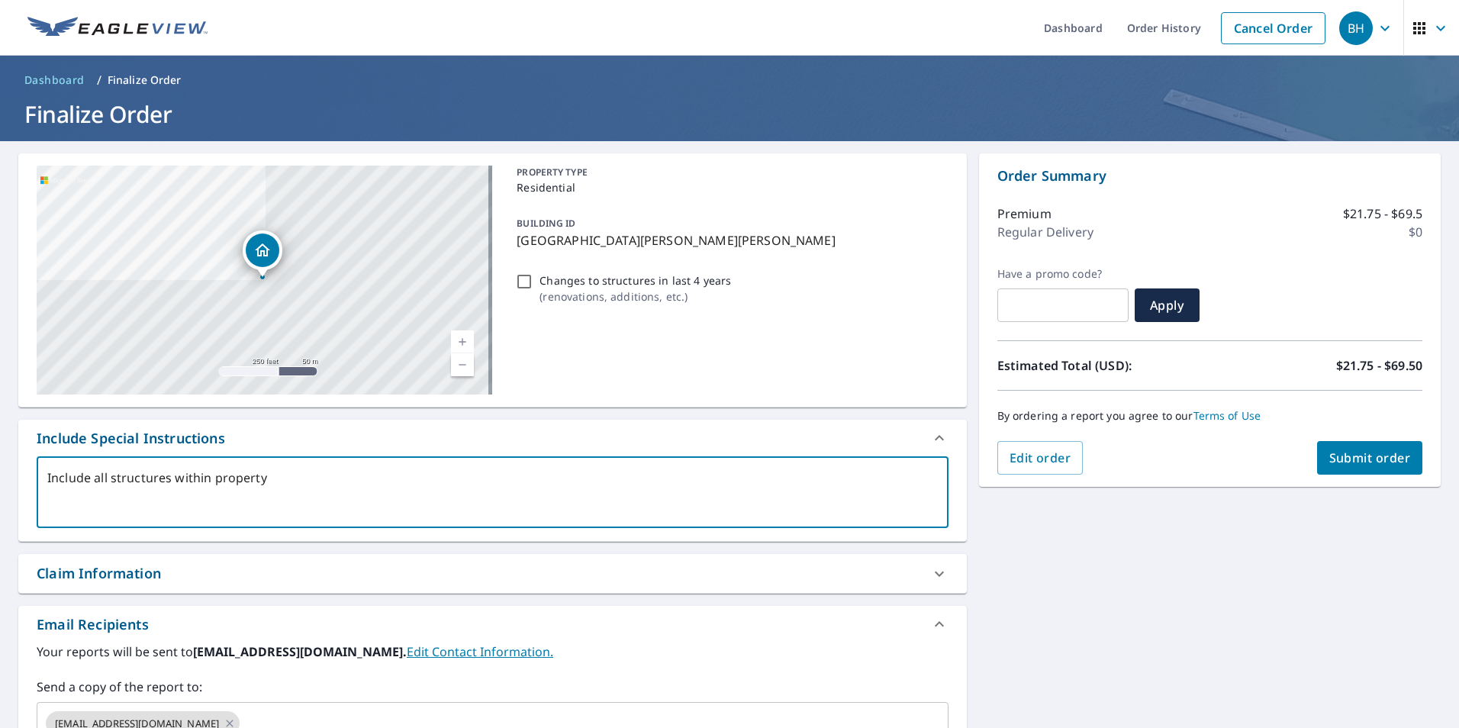
checkbox input "true"
type textarea "Include all structures within property l"
type textarea "x"
checkbox input "true"
type textarea "Include all structures within property li"
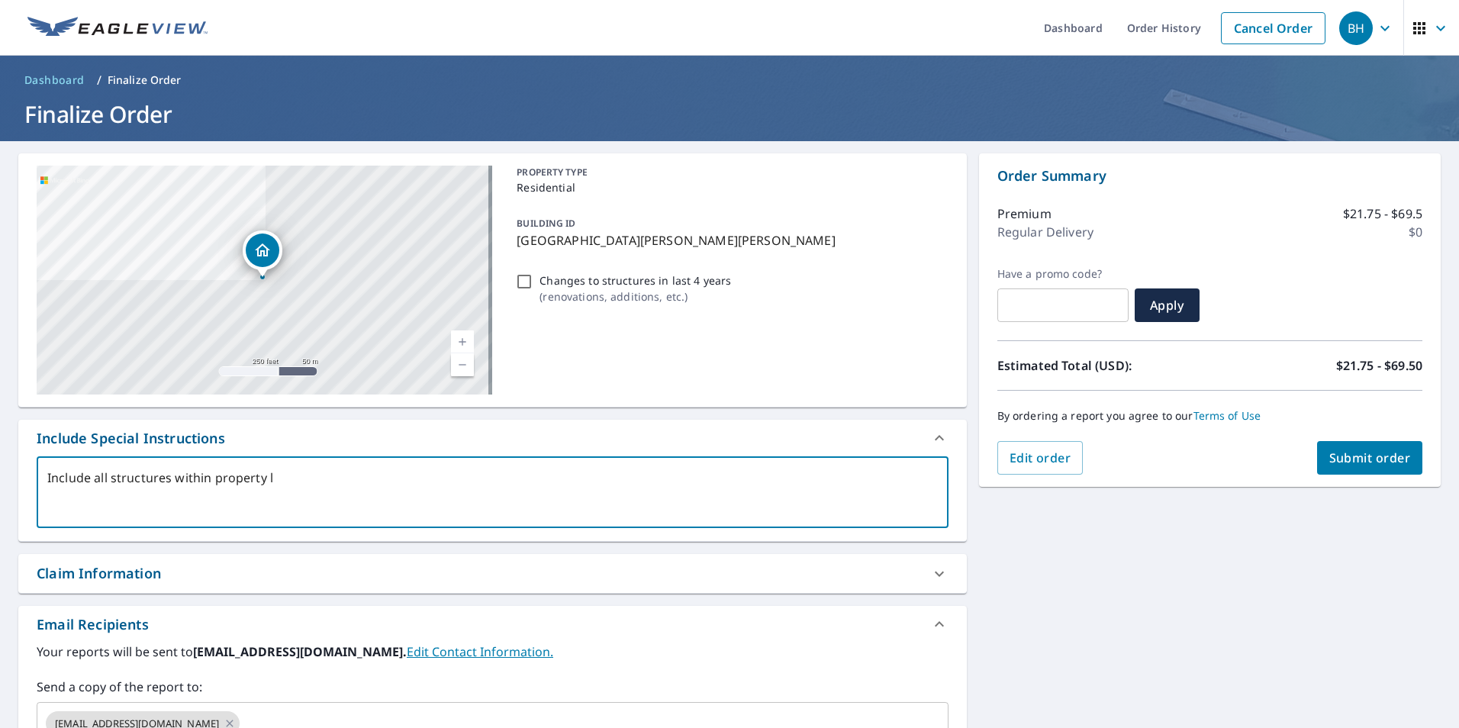
type textarea "x"
checkbox input "true"
type textarea "Include all structures within property lin"
type textarea "x"
checkbox input "true"
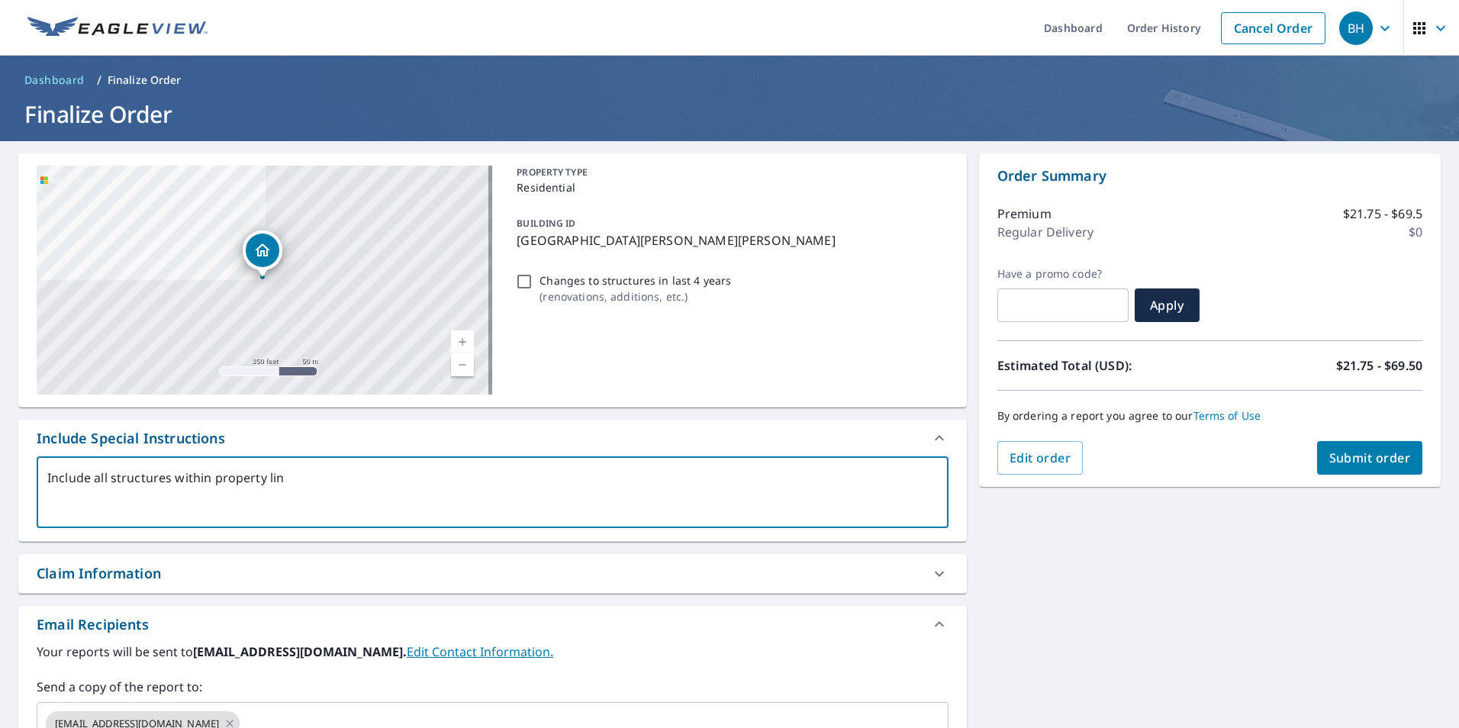
type textarea "Include all structures within property line"
type textarea "x"
checkbox input "true"
type textarea "Include all structures within property line."
type textarea "x"
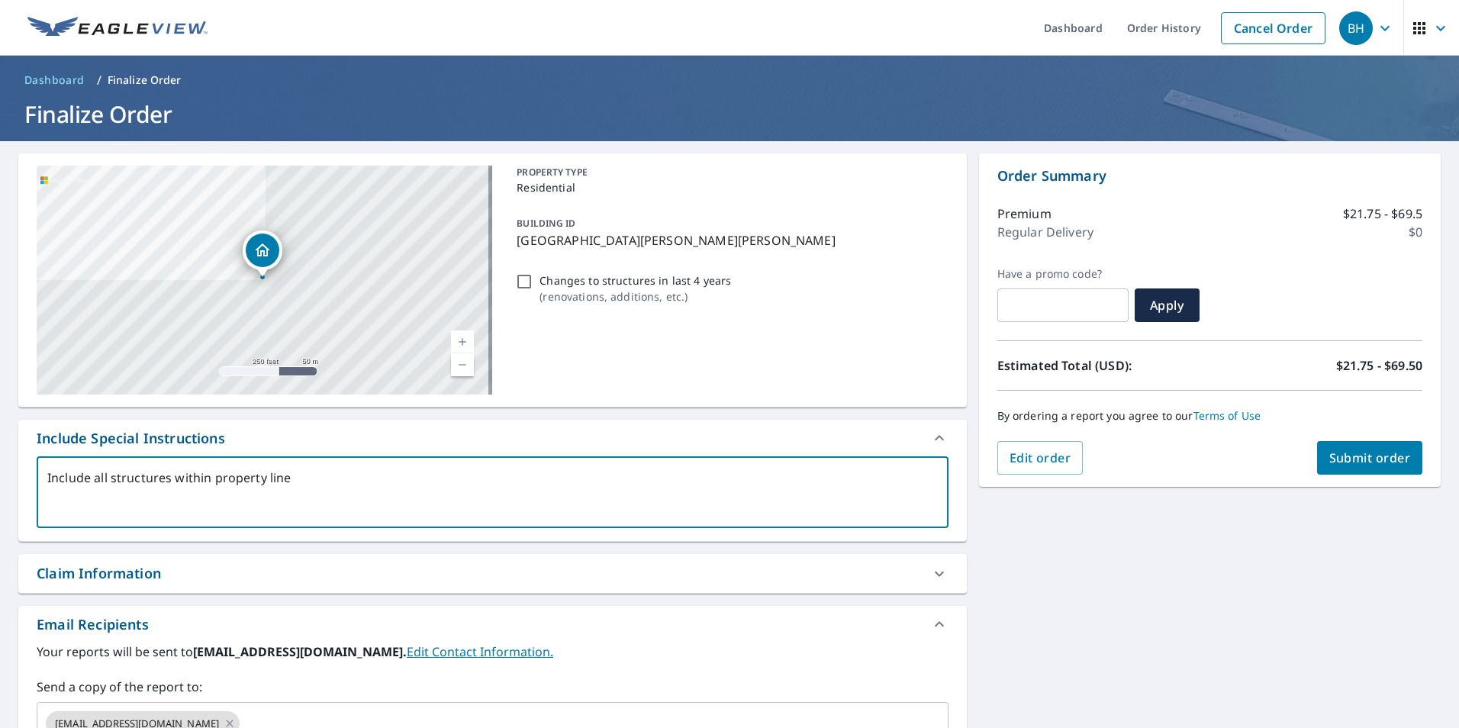
checkbox input "true"
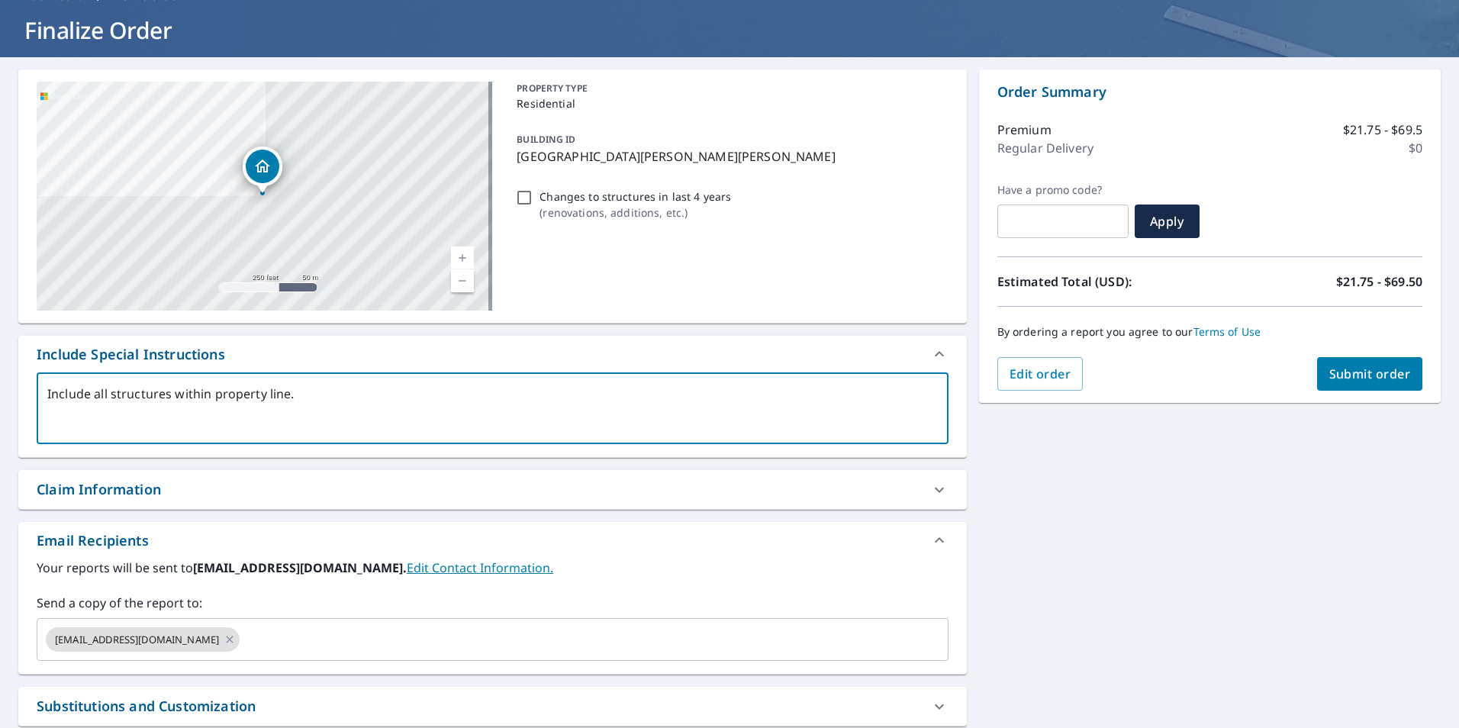
scroll to position [229, 0]
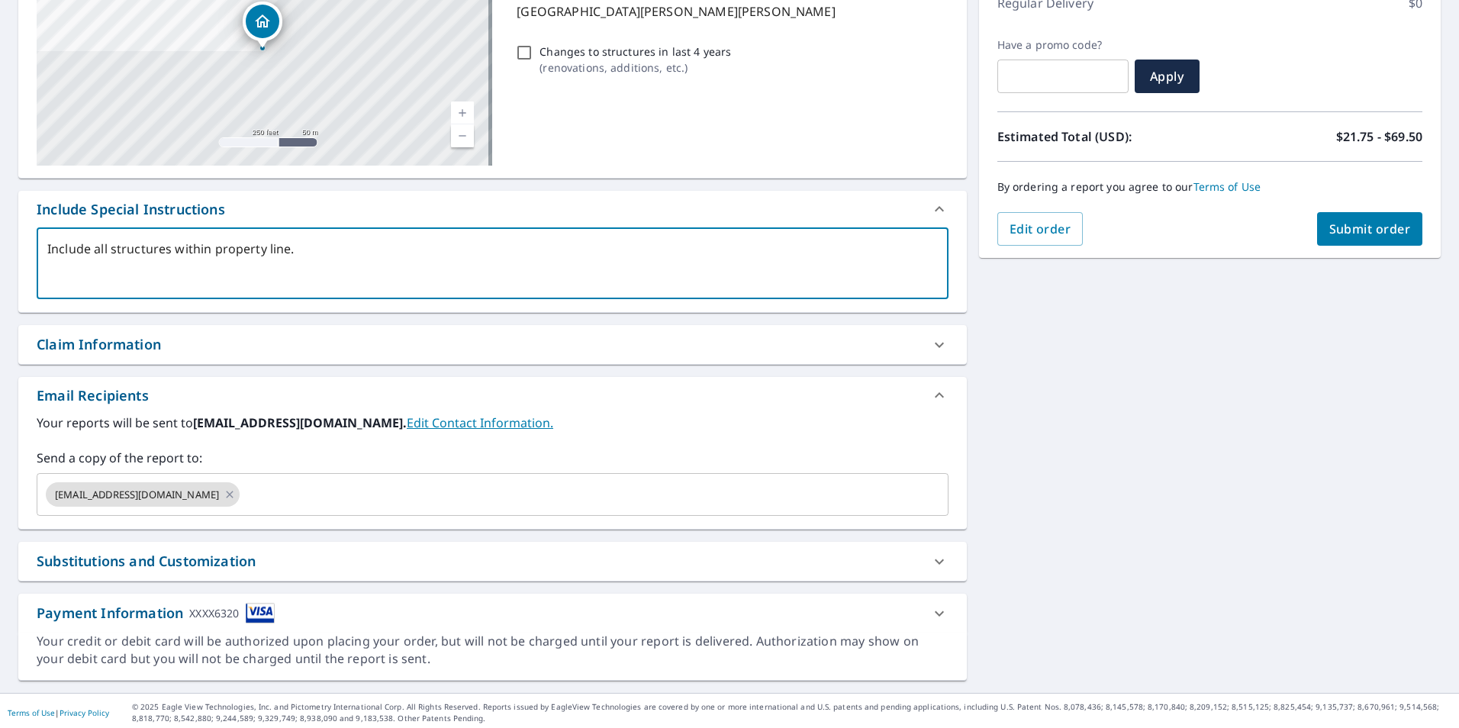
type textarea "Include all structures within property line."
click at [140, 346] on div "Claim Information" at bounding box center [99, 344] width 124 height 21
type textarea "x"
checkbox input "true"
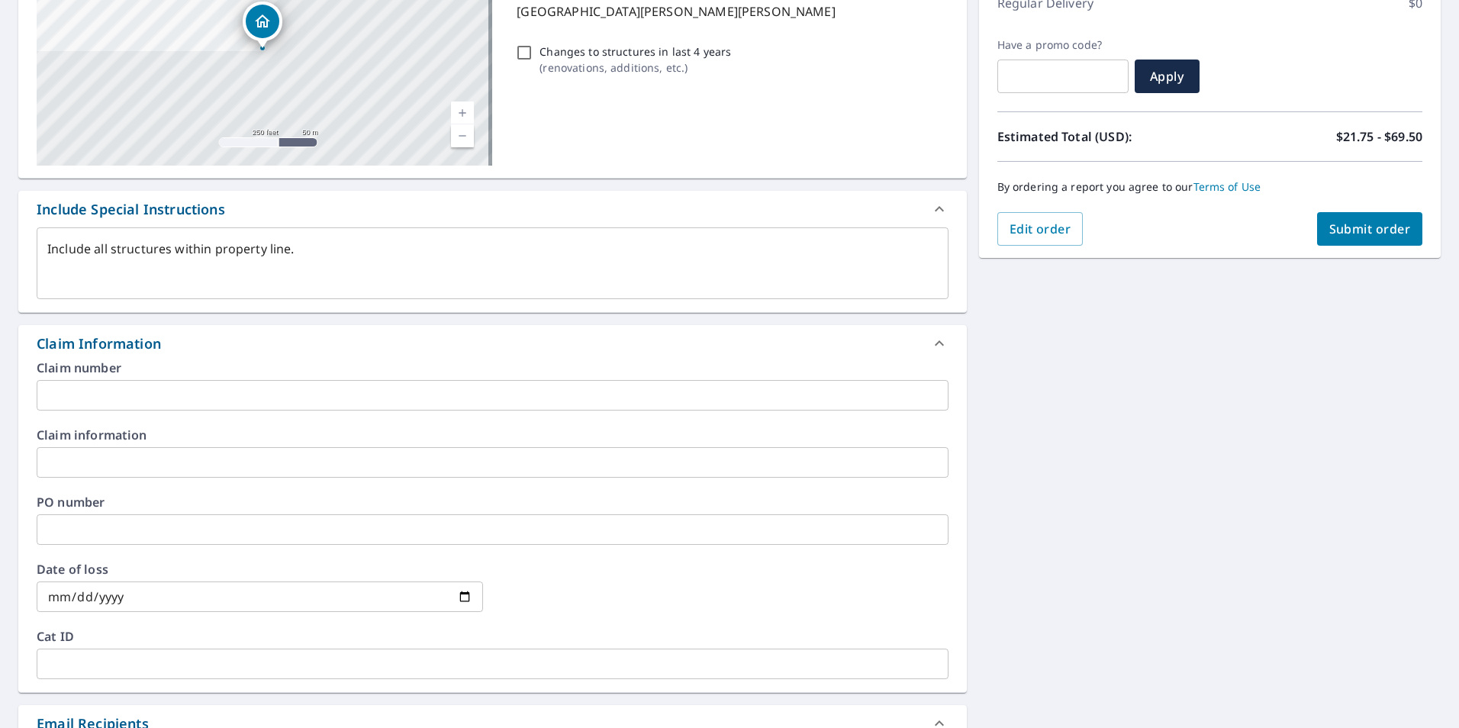
click at [78, 527] on input "text" at bounding box center [493, 529] width 912 height 31
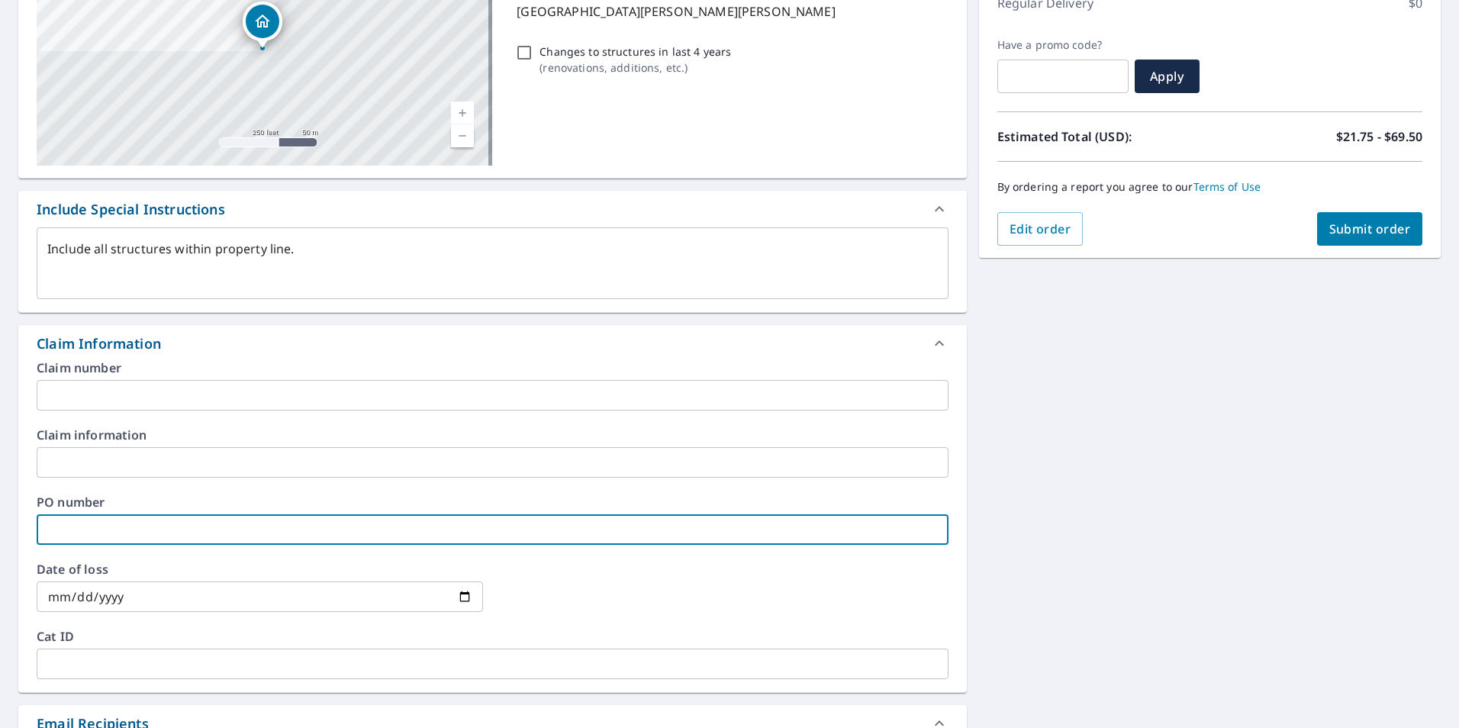
type textarea "x"
type input "R"
checkbox input "true"
type textarea "x"
type input "Ra"
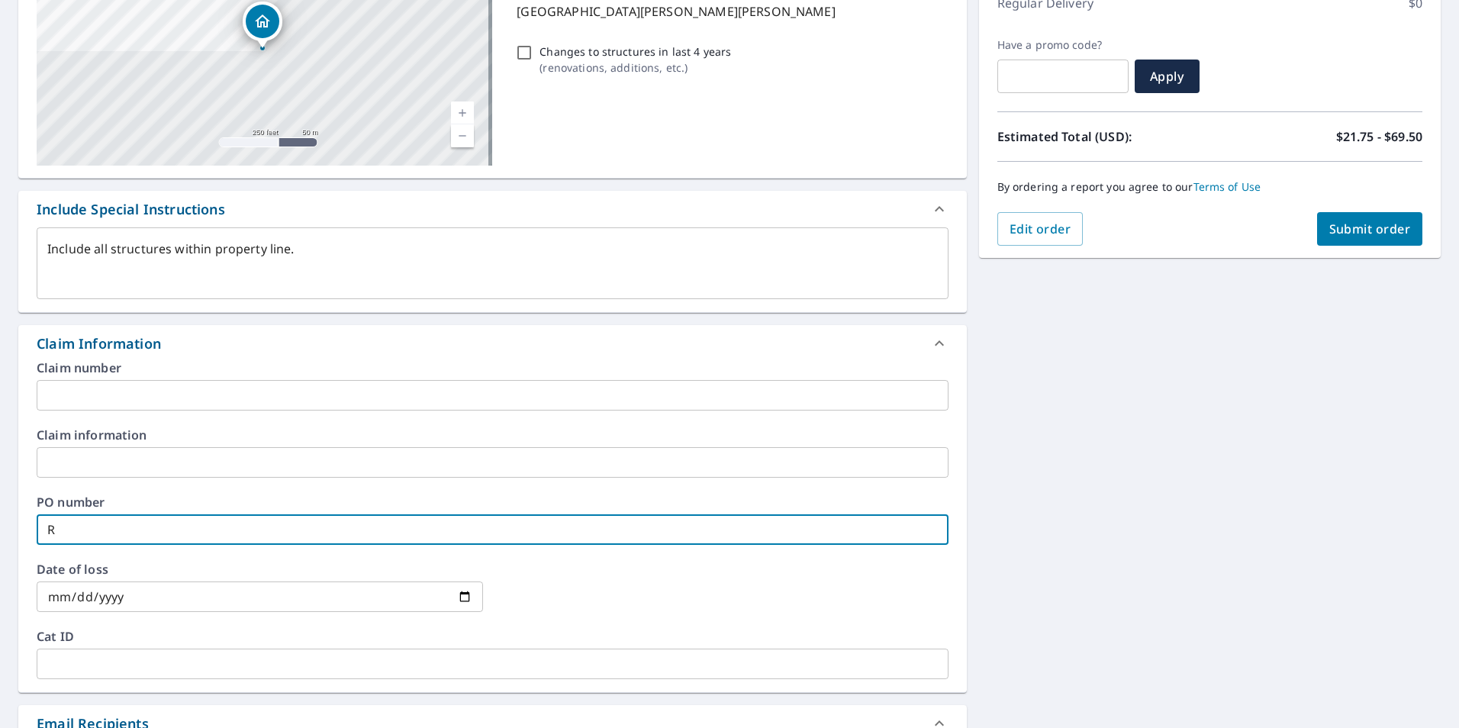
checkbox input "true"
type textarea "x"
type input "Rav"
checkbox input "true"
type textarea "x"
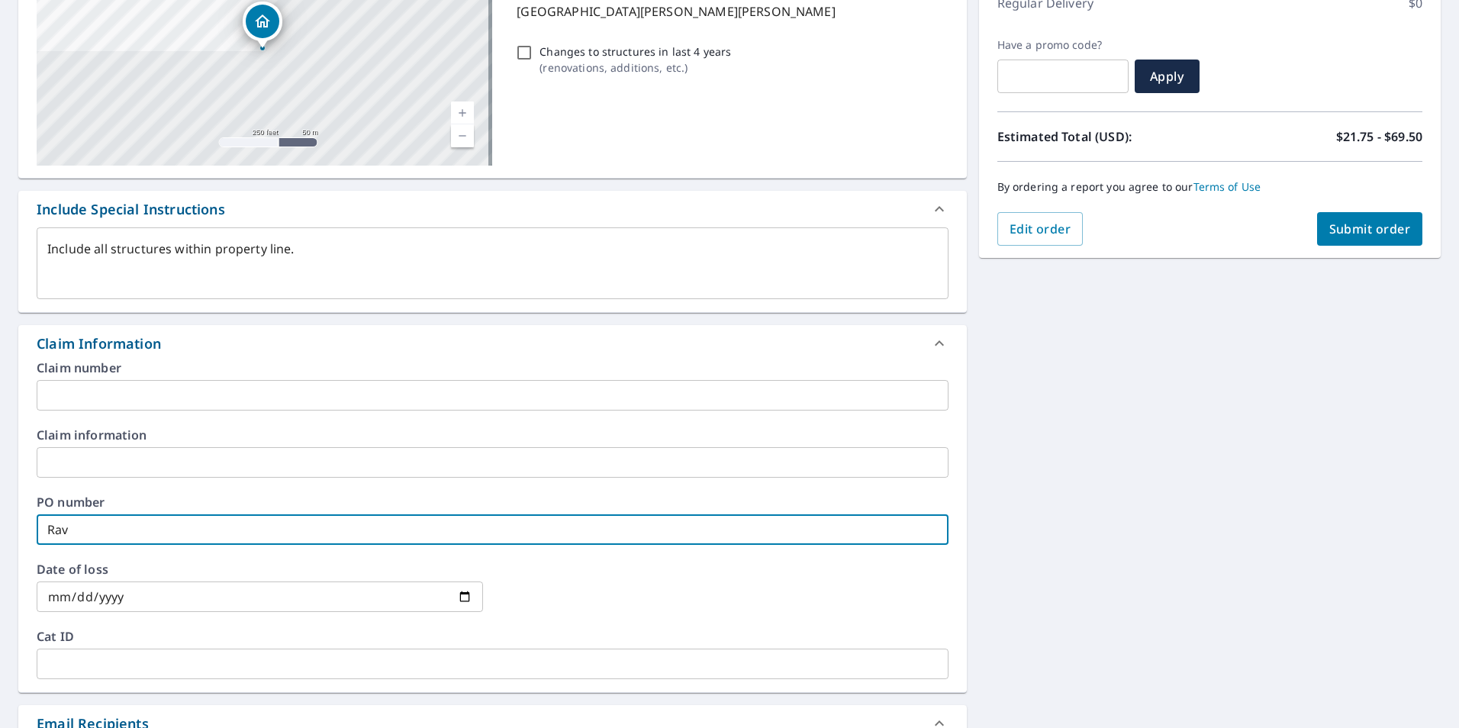
type input "Rava"
checkbox input "true"
type textarea "x"
type input "[PERSON_NAME]"
checkbox input "true"
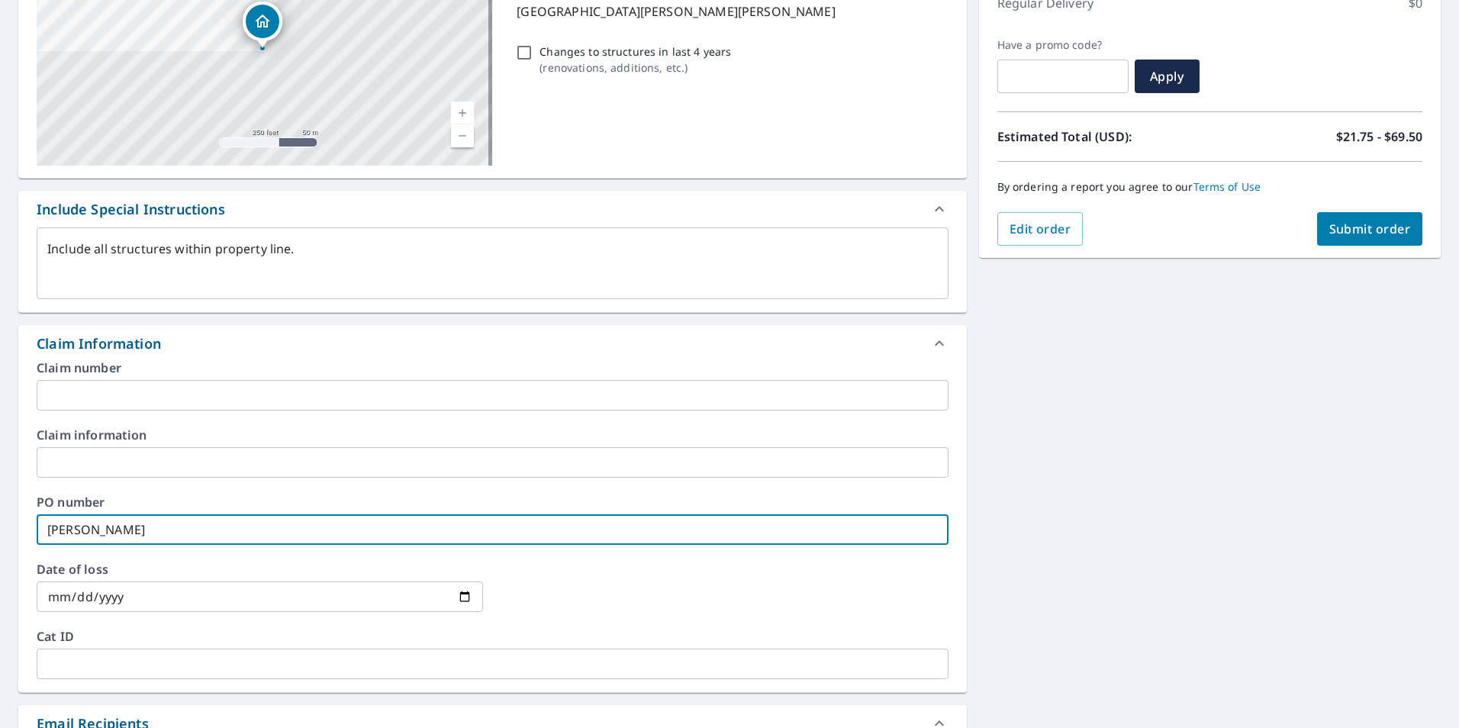
type textarea "x"
type input "[PERSON_NAME]-"
checkbox input "true"
type textarea "x"
type input "[PERSON_NAME]-T"
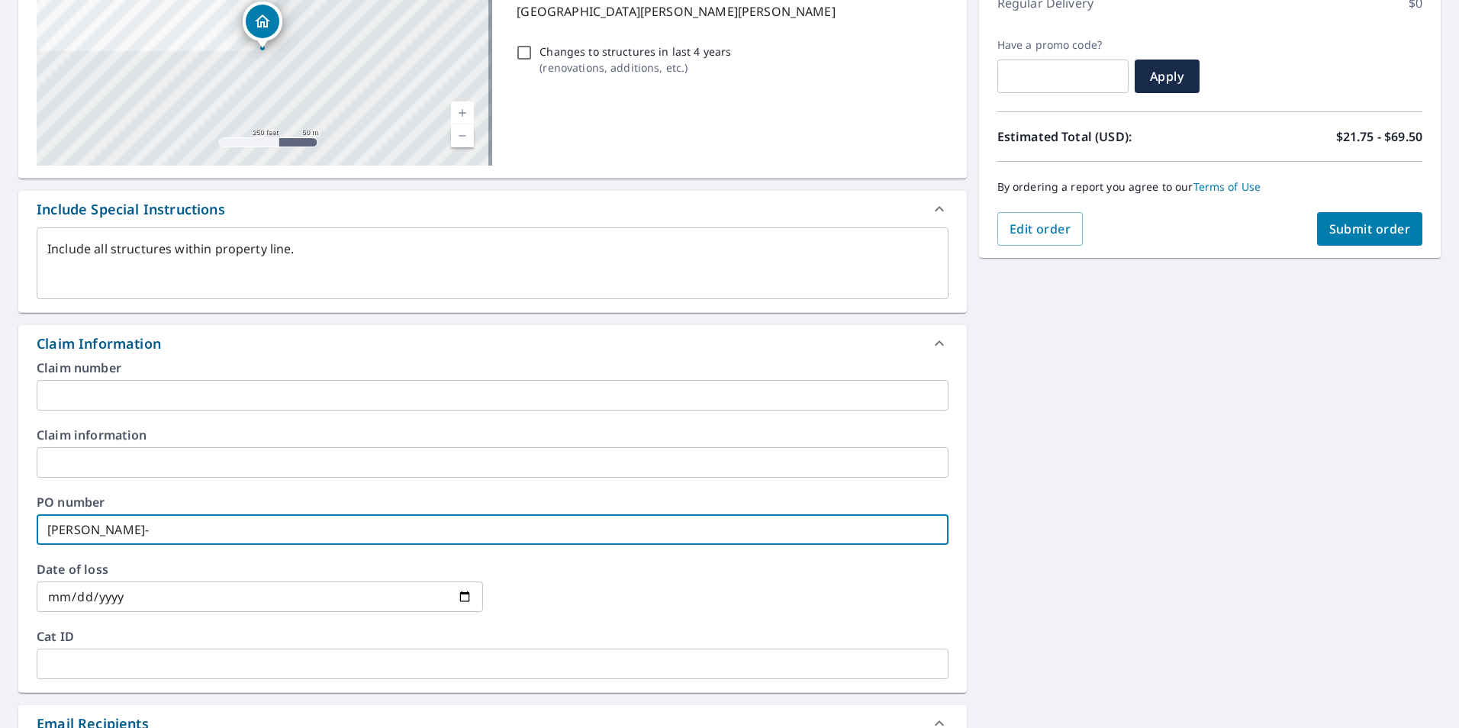
checkbox input "true"
type textarea "x"
type input "[PERSON_NAME]-TT"
checkbox input "true"
type input "[PERSON_NAME]-TT"
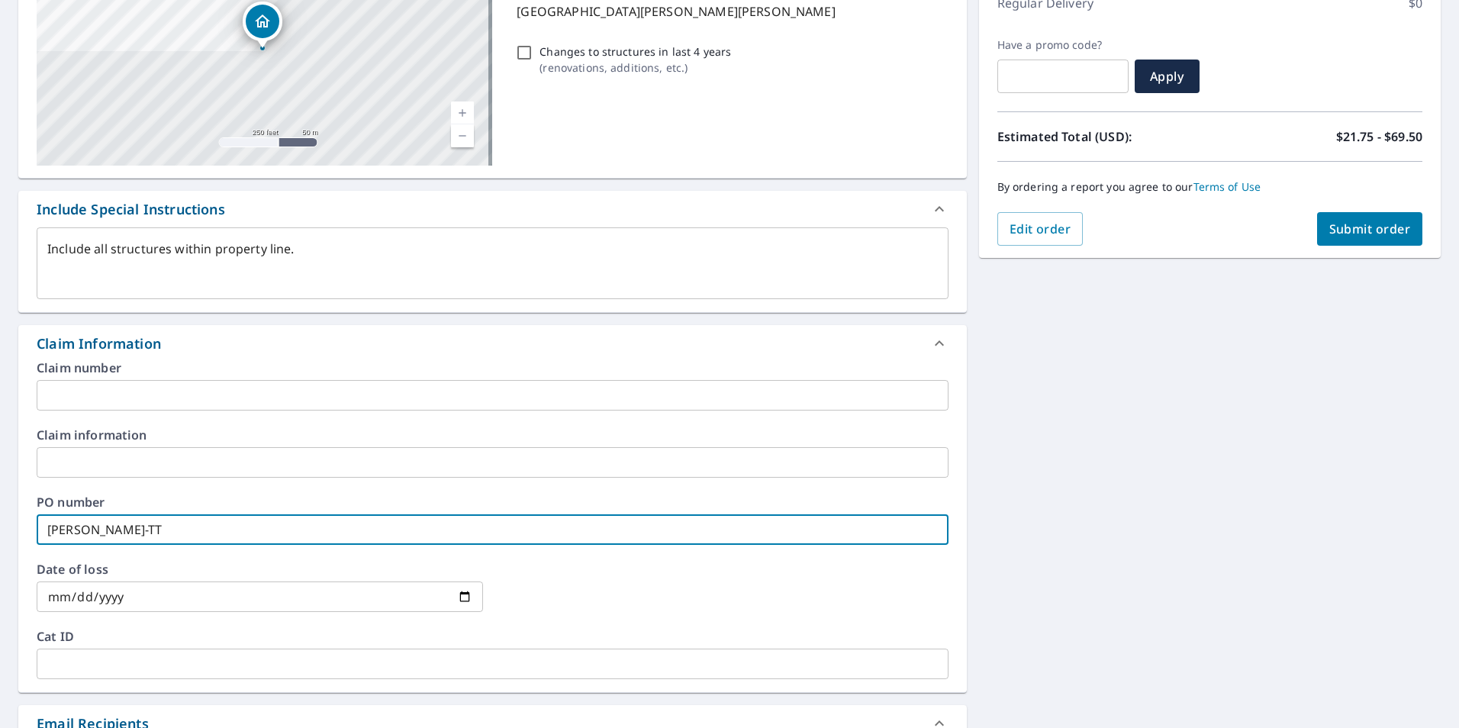
click at [211, 342] on div "Claim Information" at bounding box center [479, 344] width 885 height 21
type textarea "x"
checkbox input "true"
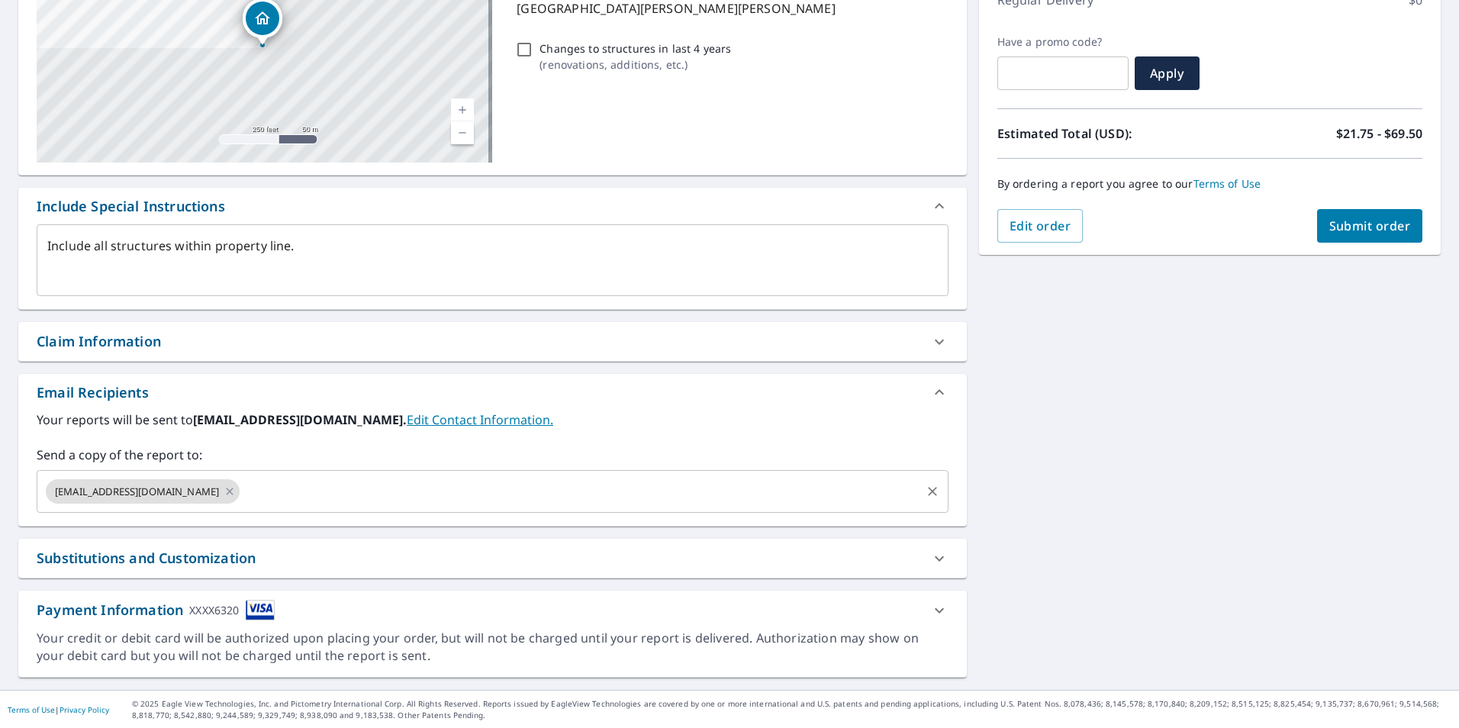
scroll to position [233, 0]
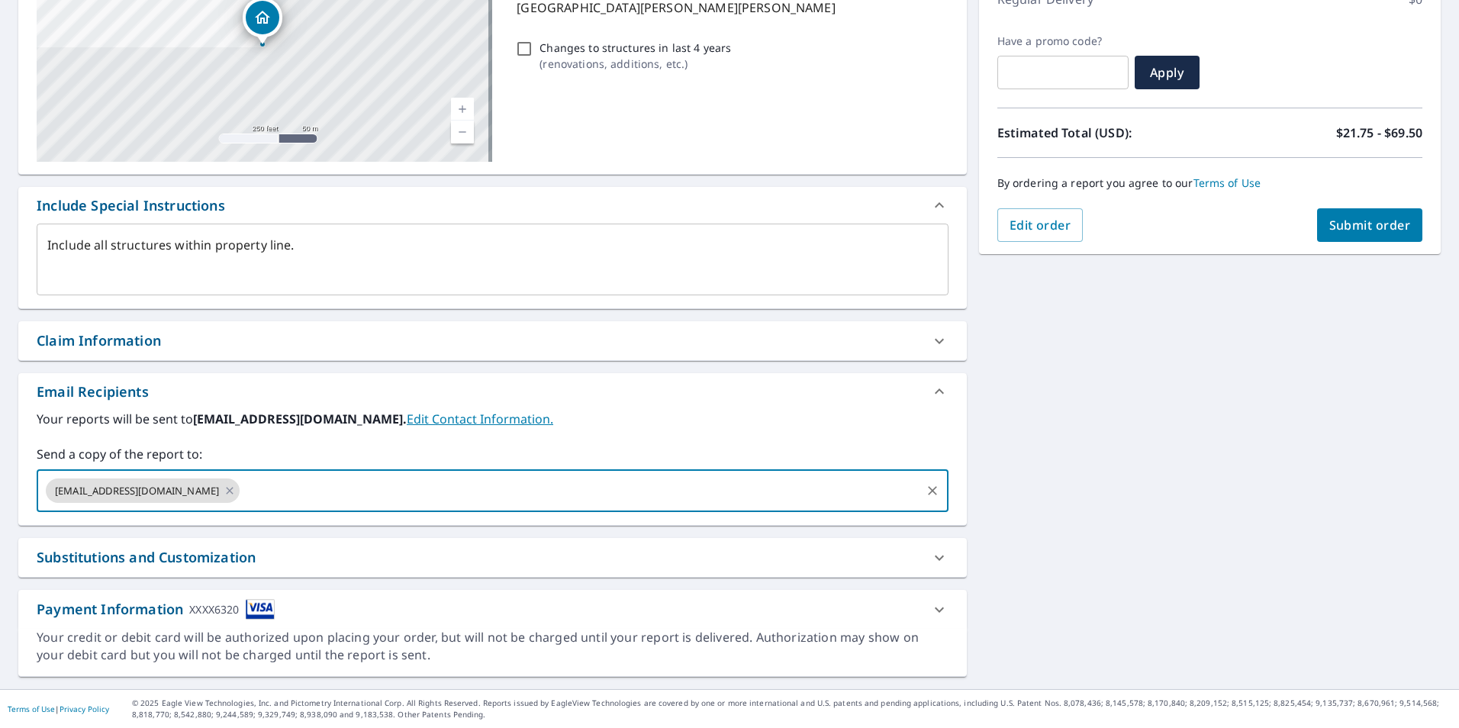
click at [264, 494] on input "text" at bounding box center [580, 490] width 676 height 29
type input "[EMAIL_ADDRESS][DOMAIN_NAME]"
type textarea "x"
checkbox input "true"
type input "[PERSON_NAME][EMAIL_ADDRESS][DOMAIN_NAME]"
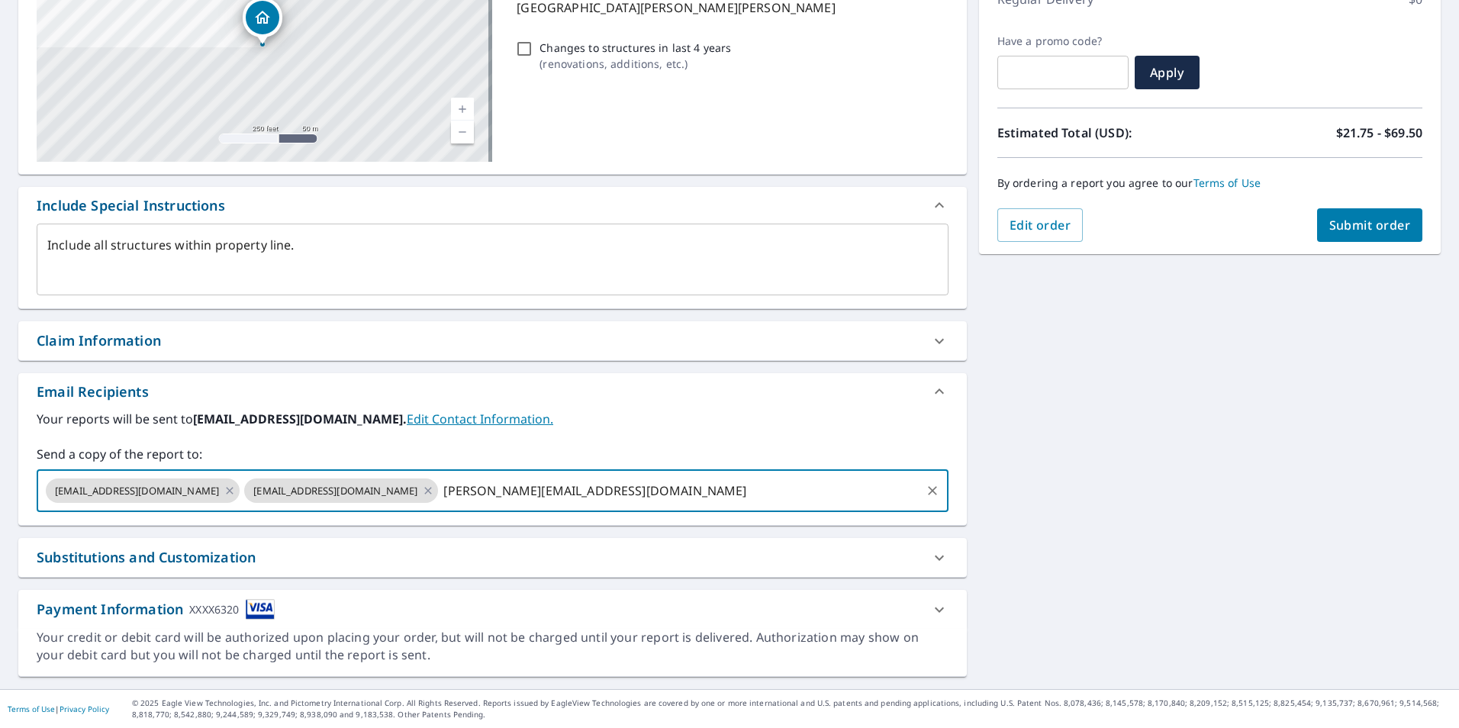
type textarea "x"
checkbox input "true"
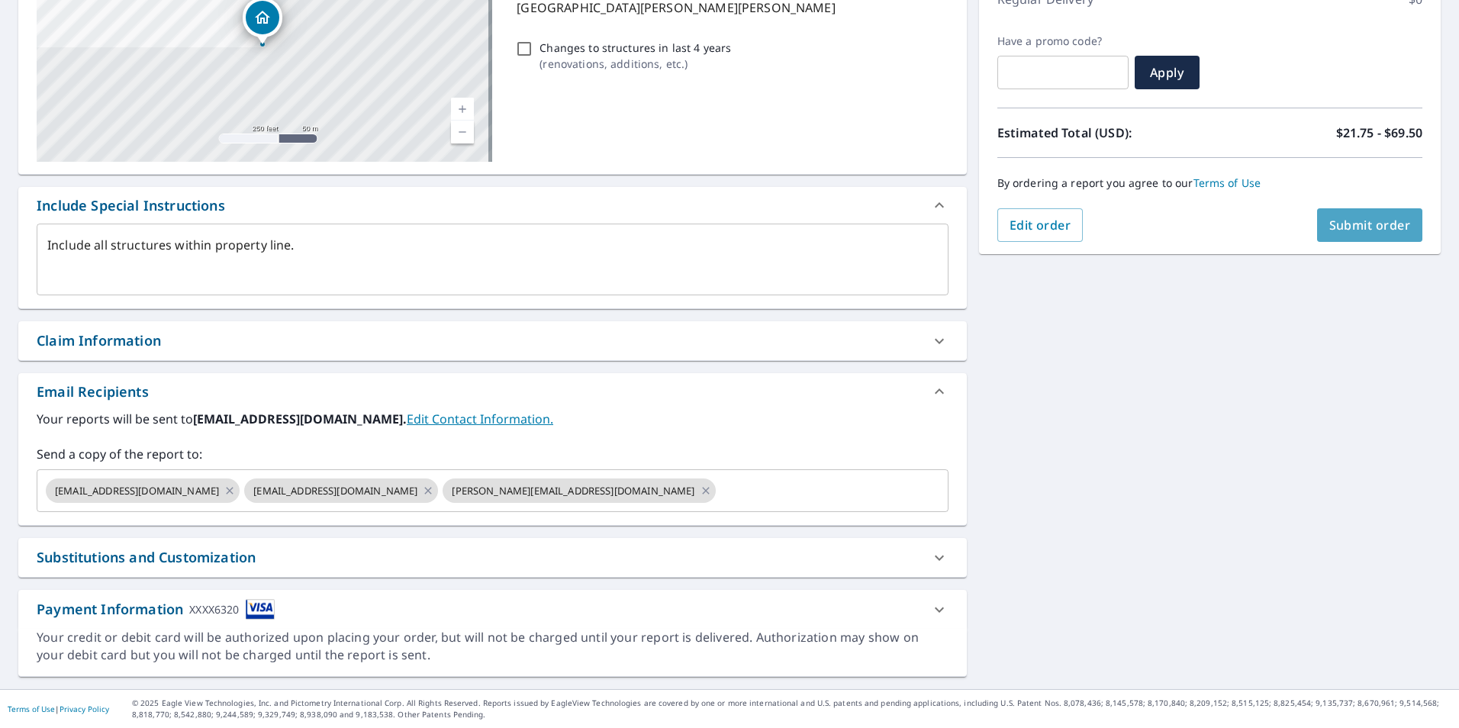
click at [1369, 221] on span "Submit order" at bounding box center [1370, 225] width 82 height 17
type textarea "x"
checkbox input "true"
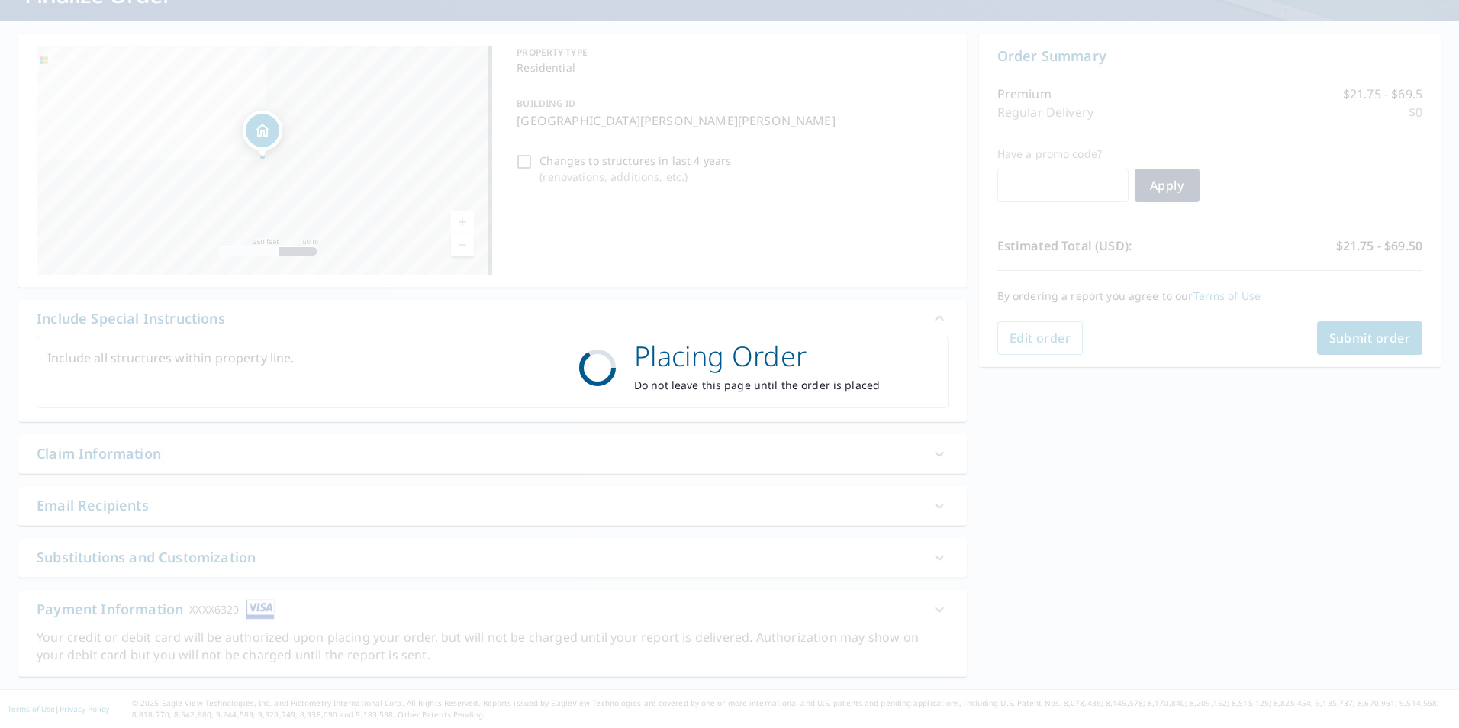
scroll to position [120, 0]
